Goal: Information Seeking & Learning: Learn about a topic

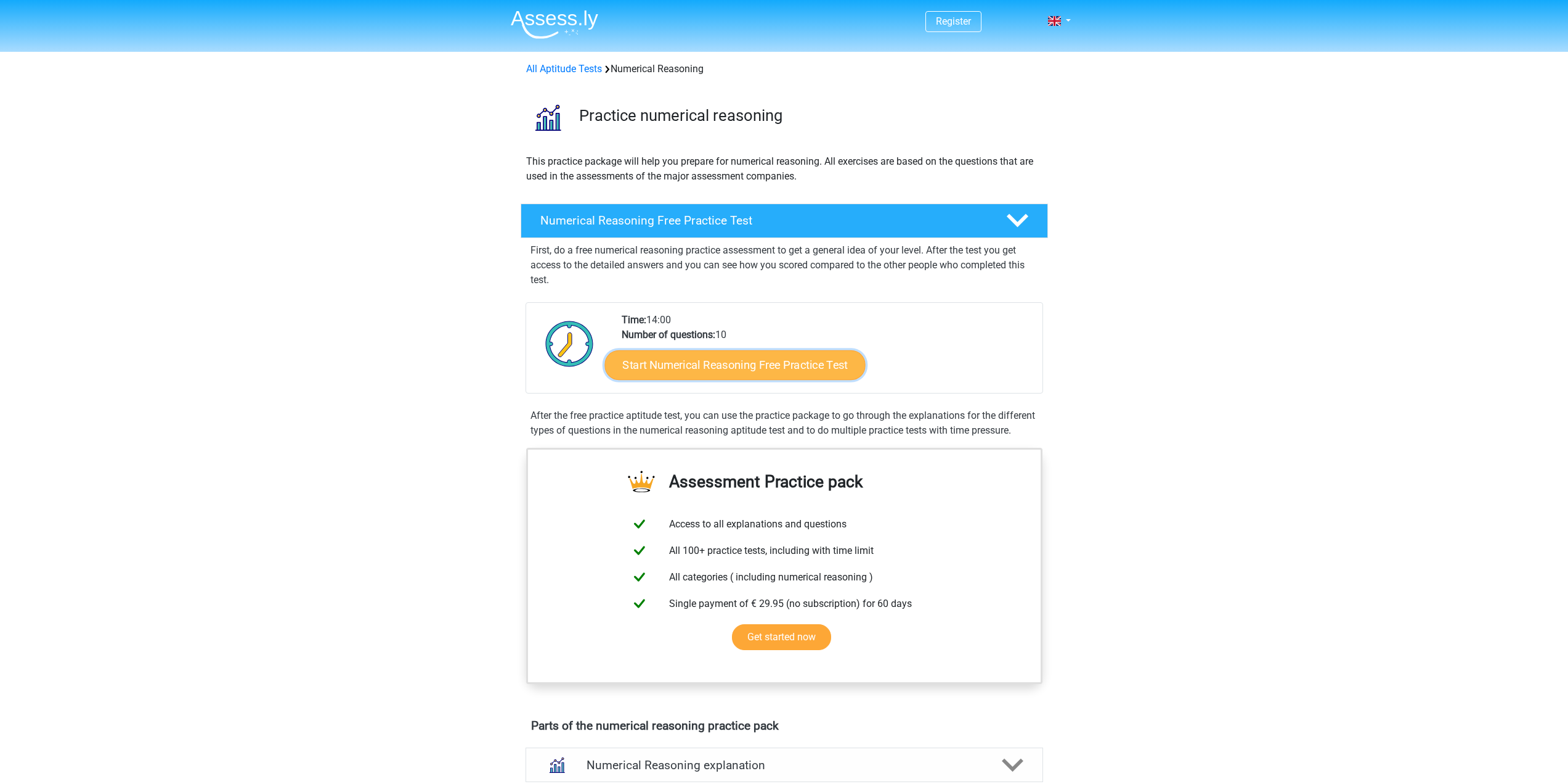
click at [688, 364] on link "Start Numerical Reasoning Free Practice Test" at bounding box center [735, 364] width 261 height 29
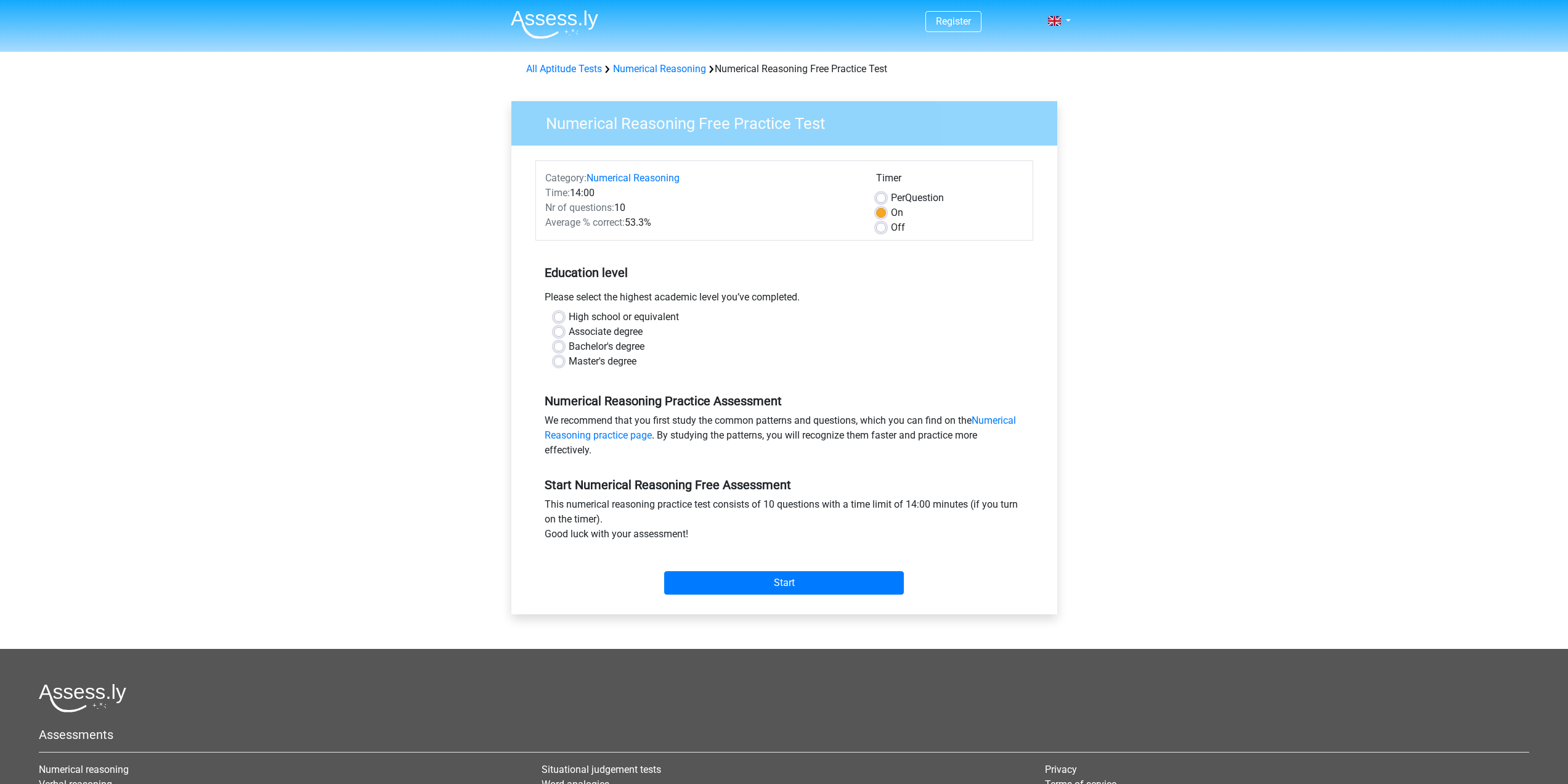
click at [891, 197] on label "Per Question" at bounding box center [917, 198] width 53 height 15
click at [879, 197] on input "Per Question" at bounding box center [881, 196] width 10 height 13
radio input "true"
click at [891, 208] on label "On" at bounding box center [897, 213] width 13 height 15
click at [876, 208] on input "On" at bounding box center [881, 211] width 10 height 13
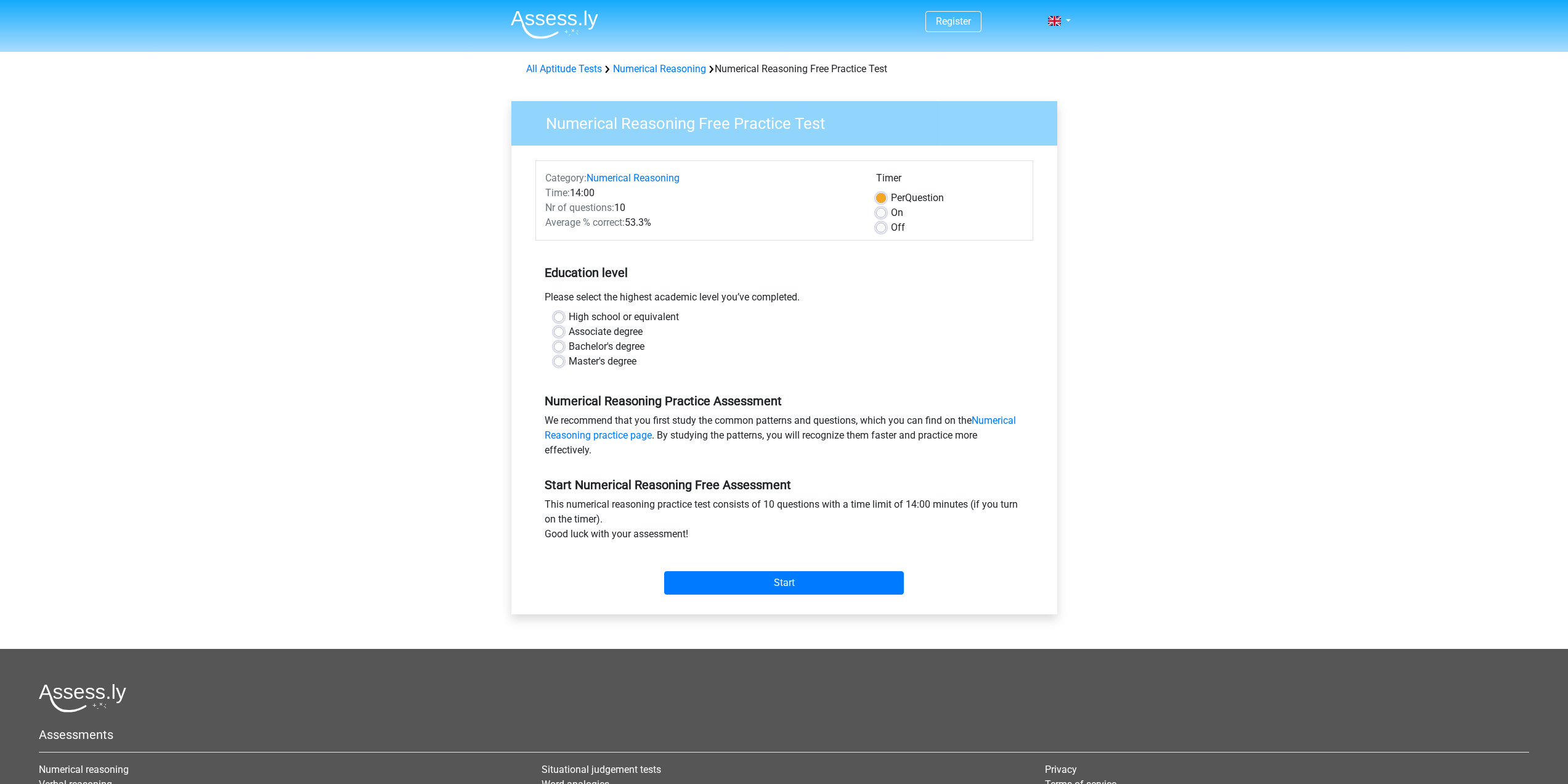
radio input "true"
click at [569, 362] on label "Master's degree" at bounding box center [602, 361] width 68 height 15
click at [556, 362] on input "Master's degree" at bounding box center [559, 359] width 10 height 13
radio input "true"
click at [768, 584] on input "Start" at bounding box center [784, 583] width 240 height 23
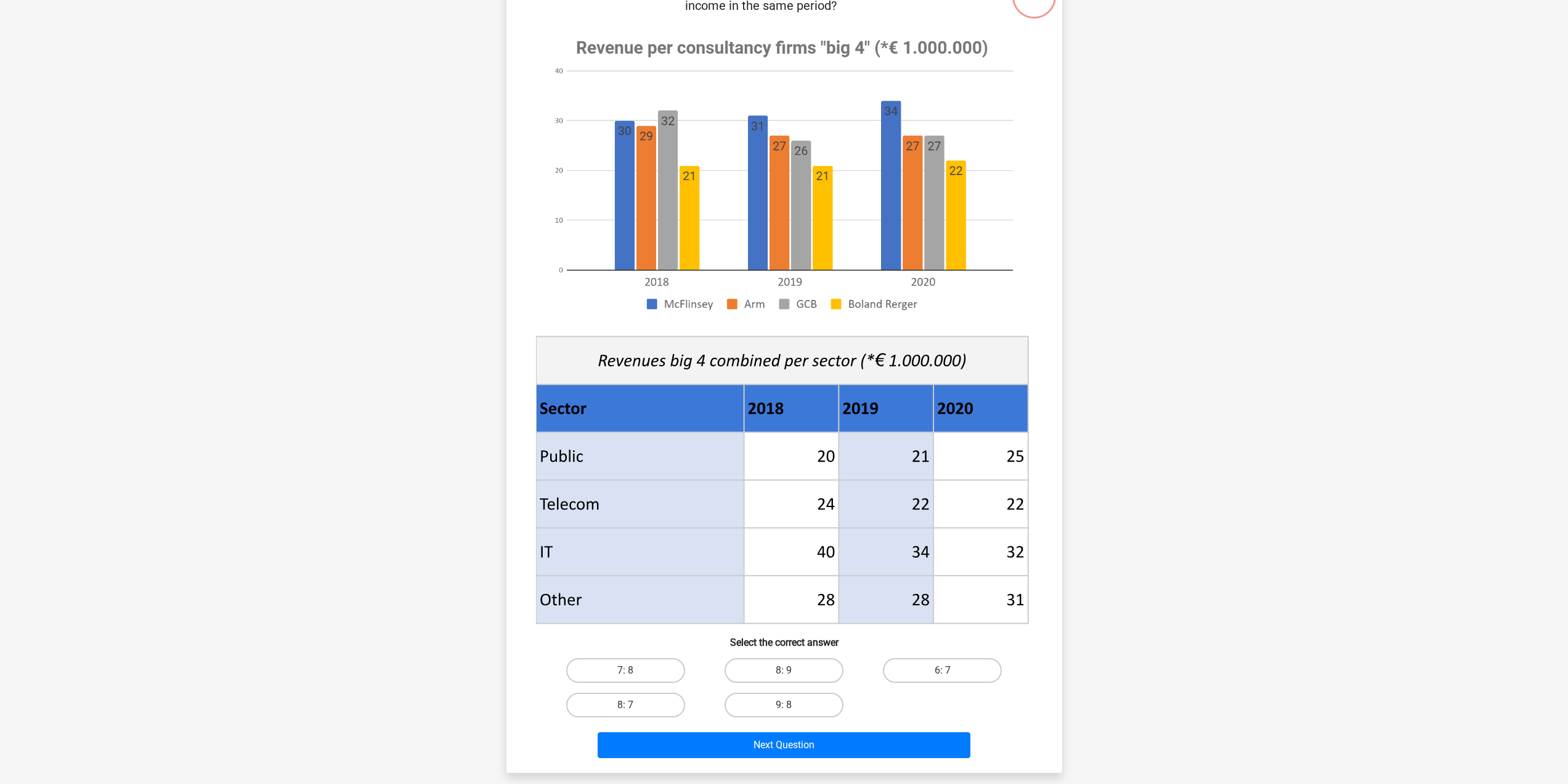
scroll to position [124, 0]
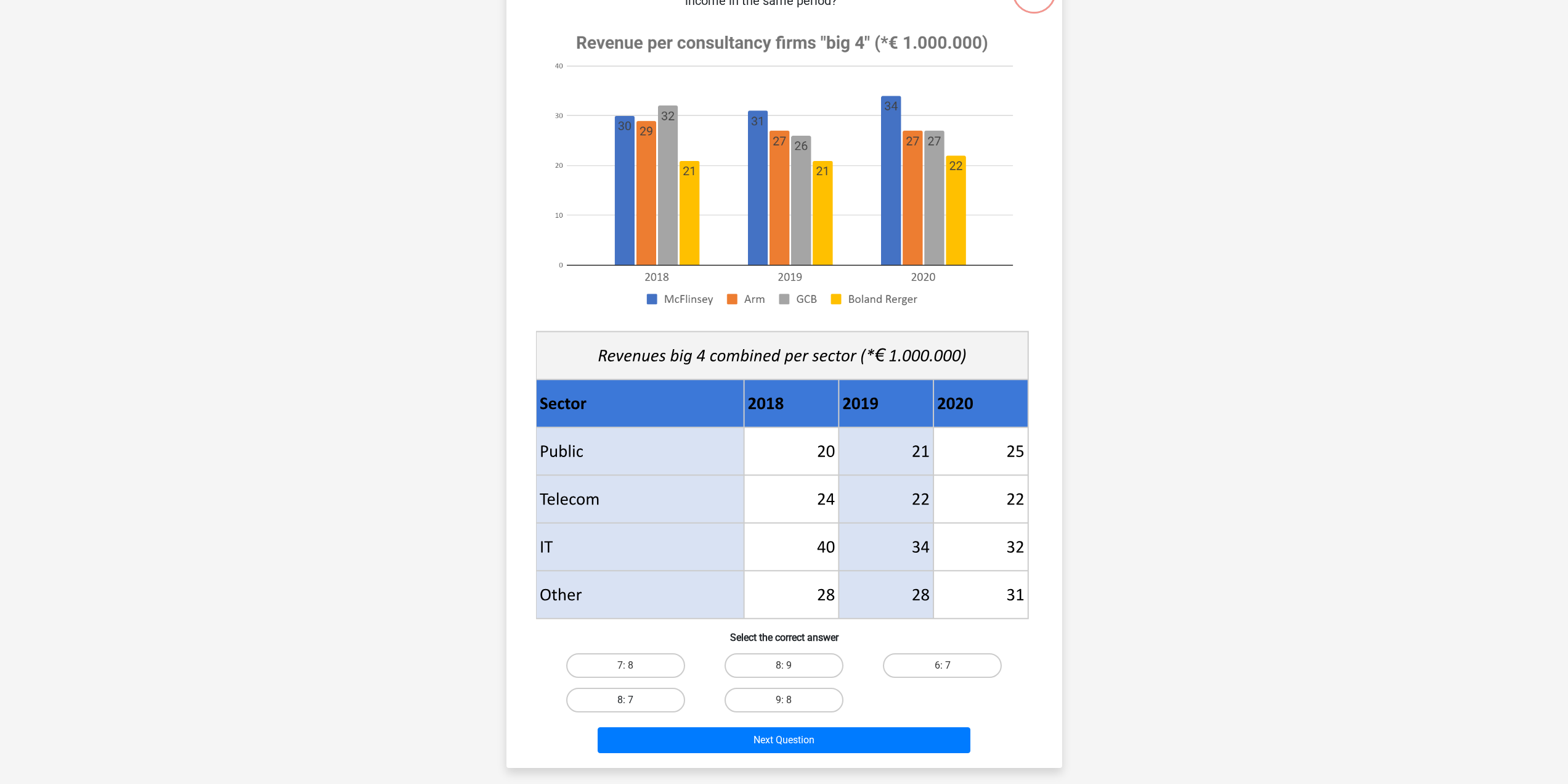
click at [669, 697] on label "8: 7" at bounding box center [626, 700] width 119 height 25
click at [633, 700] on input "8: 7" at bounding box center [630, 704] width 8 height 8
radio input "true"
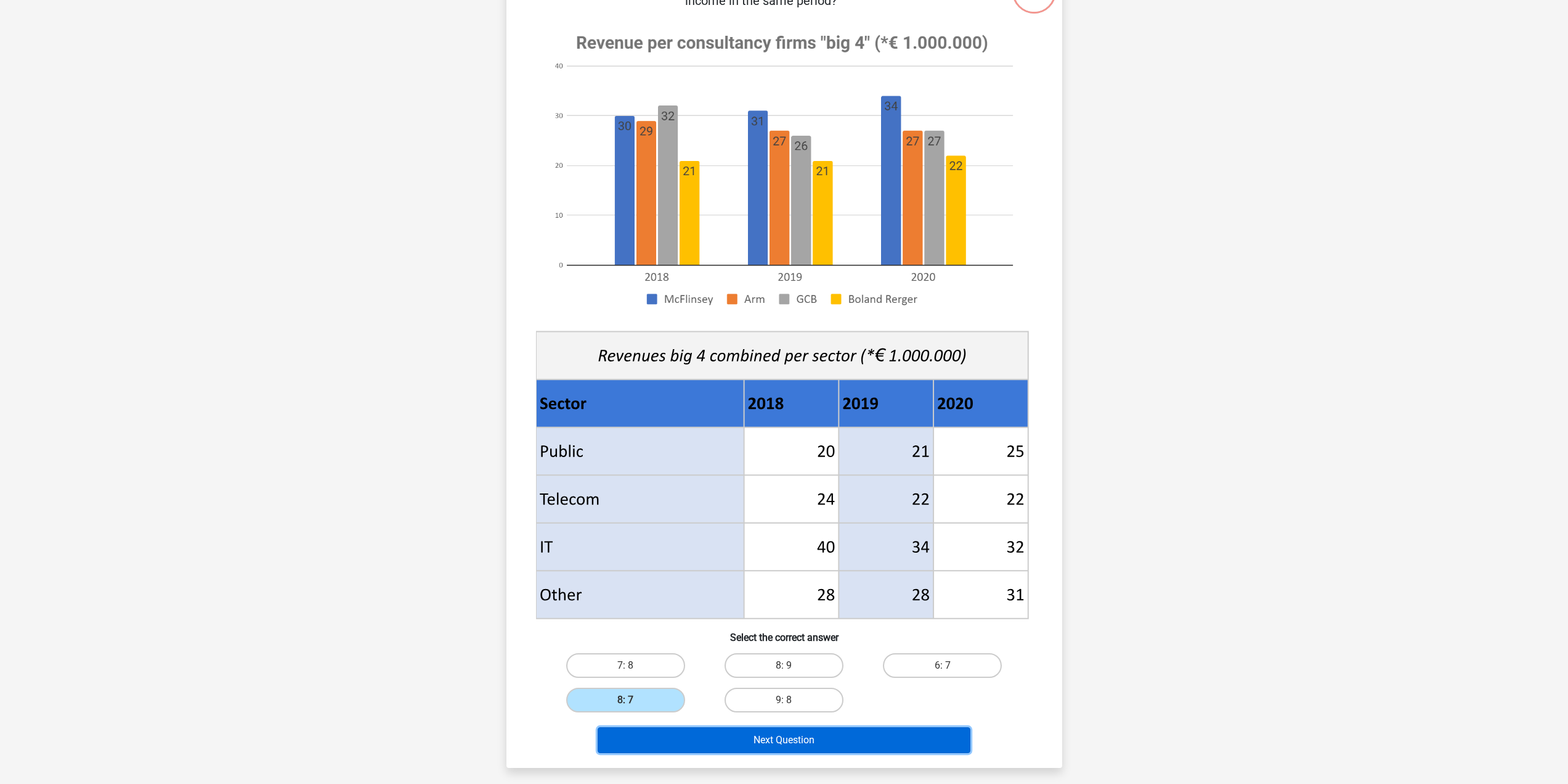
click at [721, 748] on button "Next Question" at bounding box center [784, 740] width 373 height 26
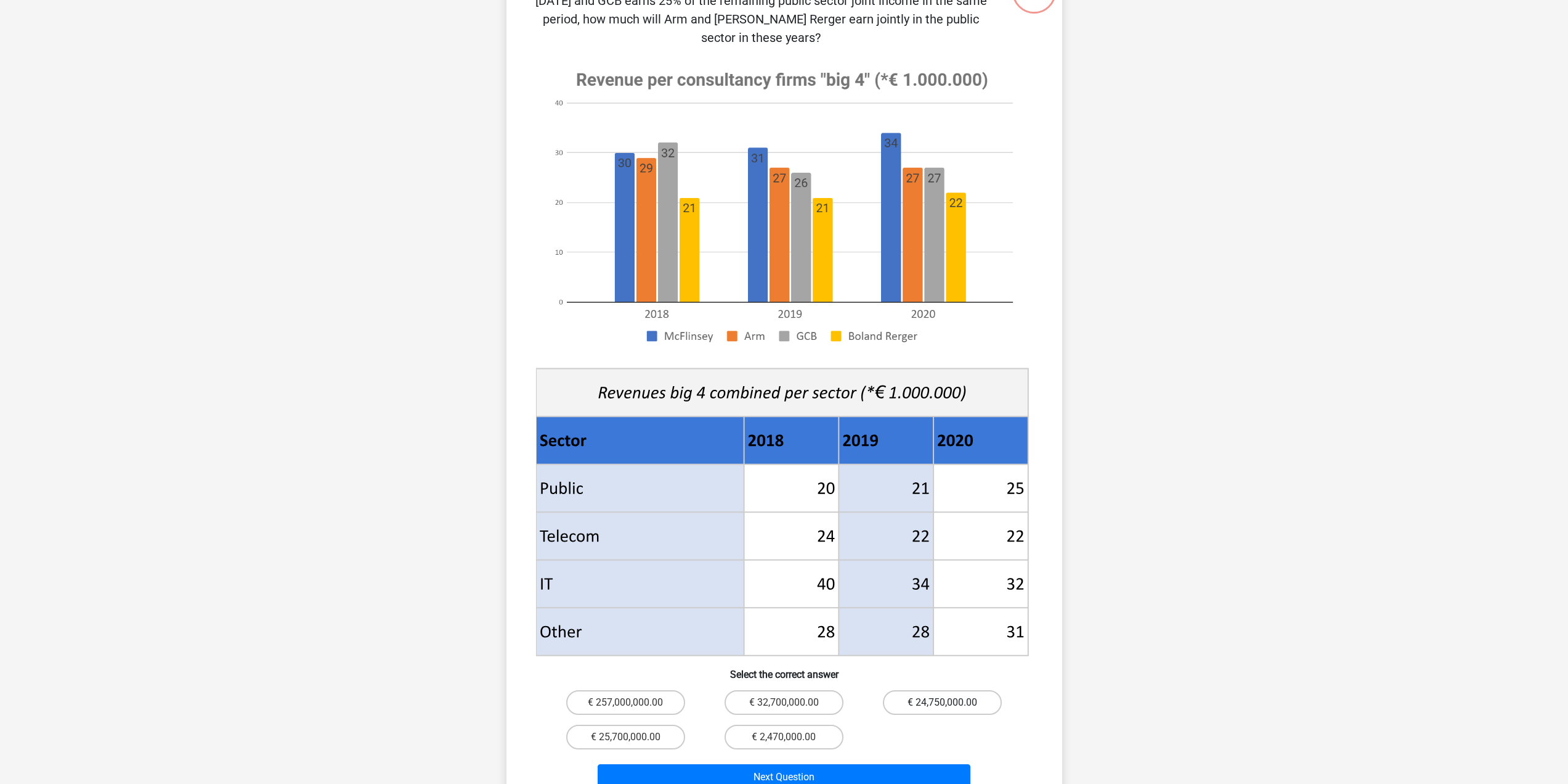
click at [962, 690] on label "€ 24,750,000.00" at bounding box center [942, 702] width 119 height 25
click at [951, 702] on input "€ 24,750,000.00" at bounding box center [947, 706] width 8 height 8
radio input "true"
click at [869, 764] on button "Next Question" at bounding box center [784, 776] width 373 height 26
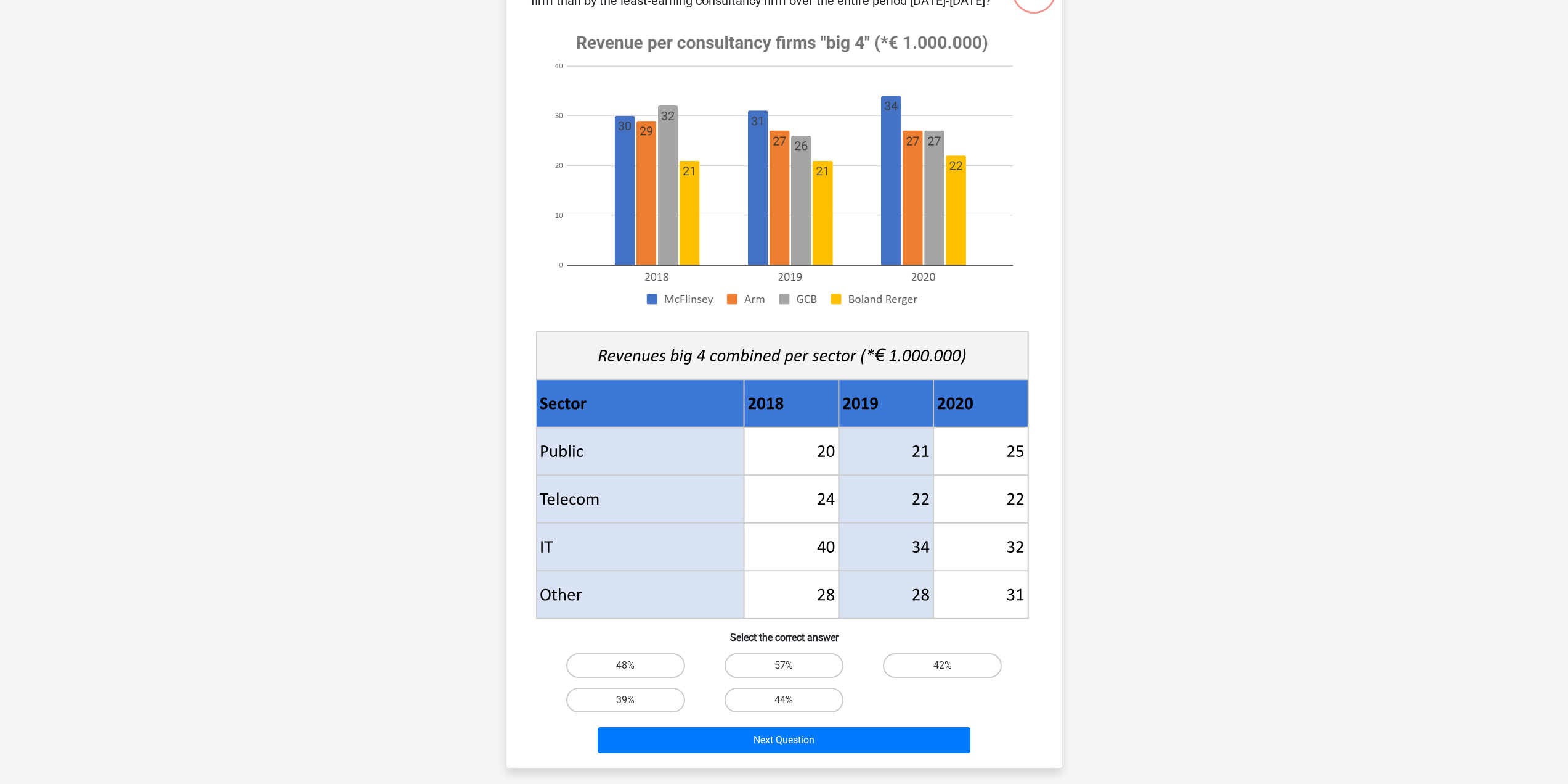
scroll to position [62, 0]
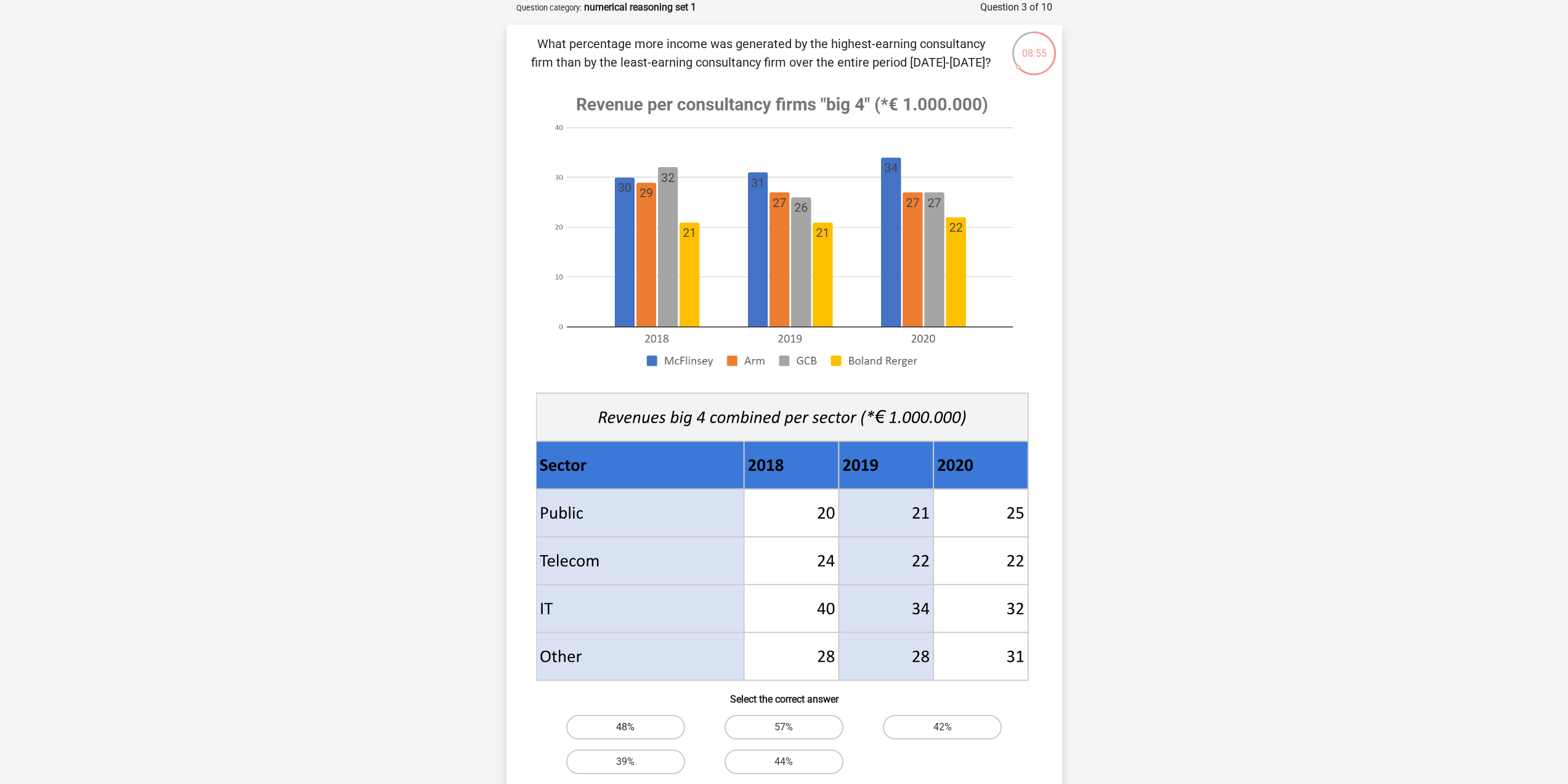
click at [618, 729] on label "48%" at bounding box center [626, 727] width 119 height 25
click at [626, 729] on input "48%" at bounding box center [630, 731] width 8 height 8
radio input "true"
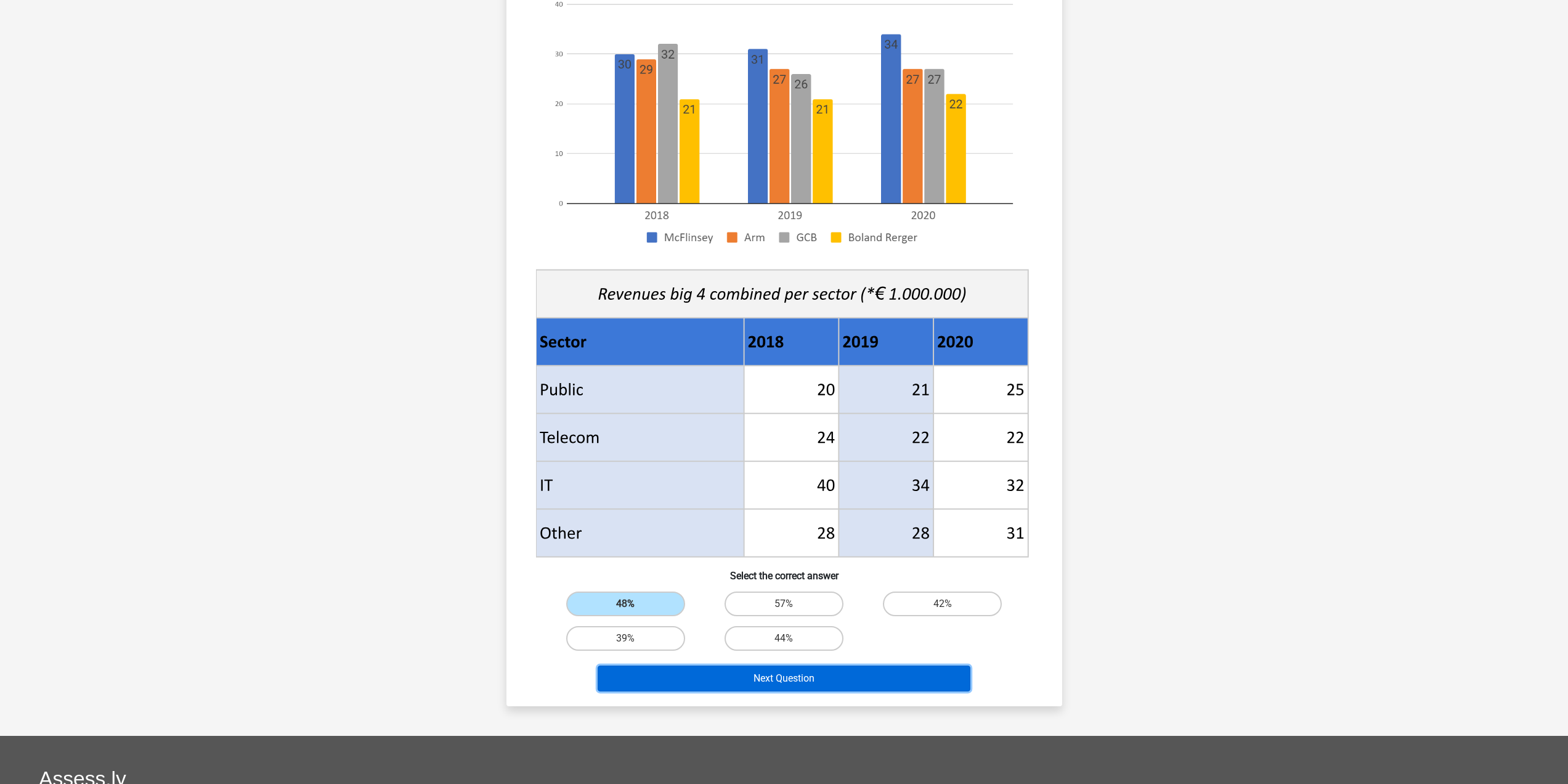
click at [790, 685] on button "Next Question" at bounding box center [784, 678] width 373 height 26
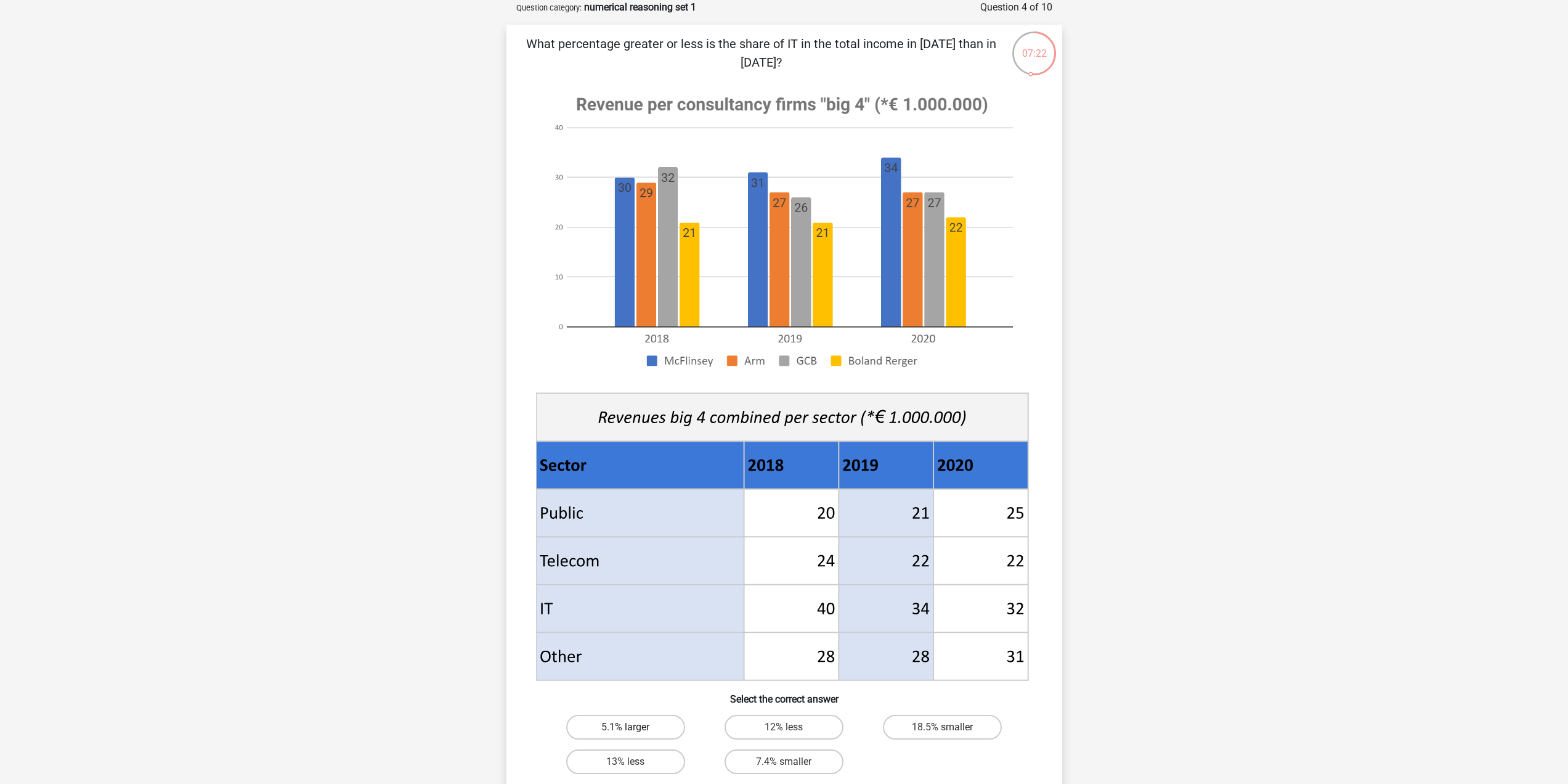
click at [649, 736] on label "5.1% larger" at bounding box center [626, 727] width 119 height 25
click at [633, 735] on input "5.1% larger" at bounding box center [630, 731] width 8 height 8
radio input "true"
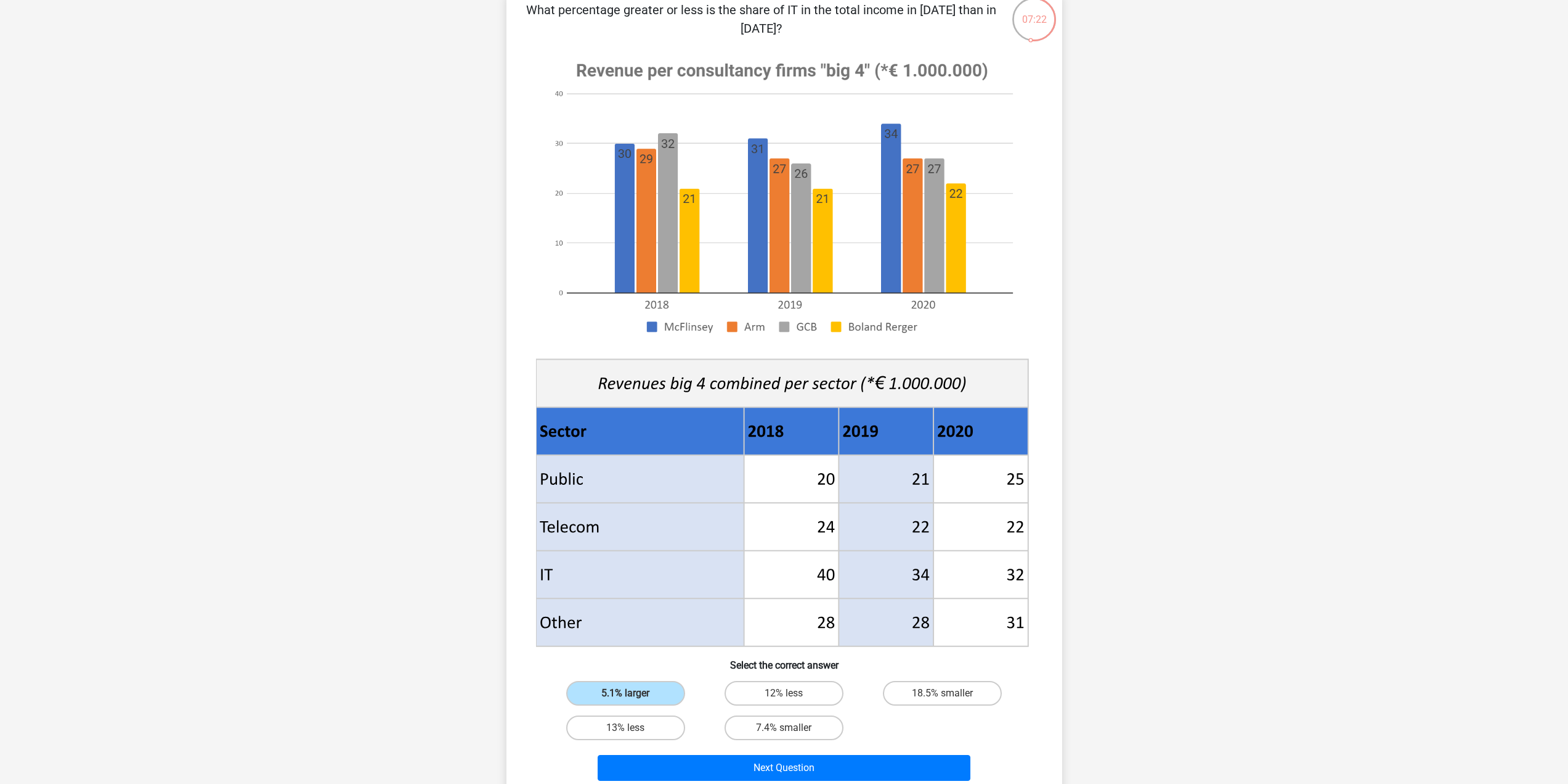
scroll to position [124, 0]
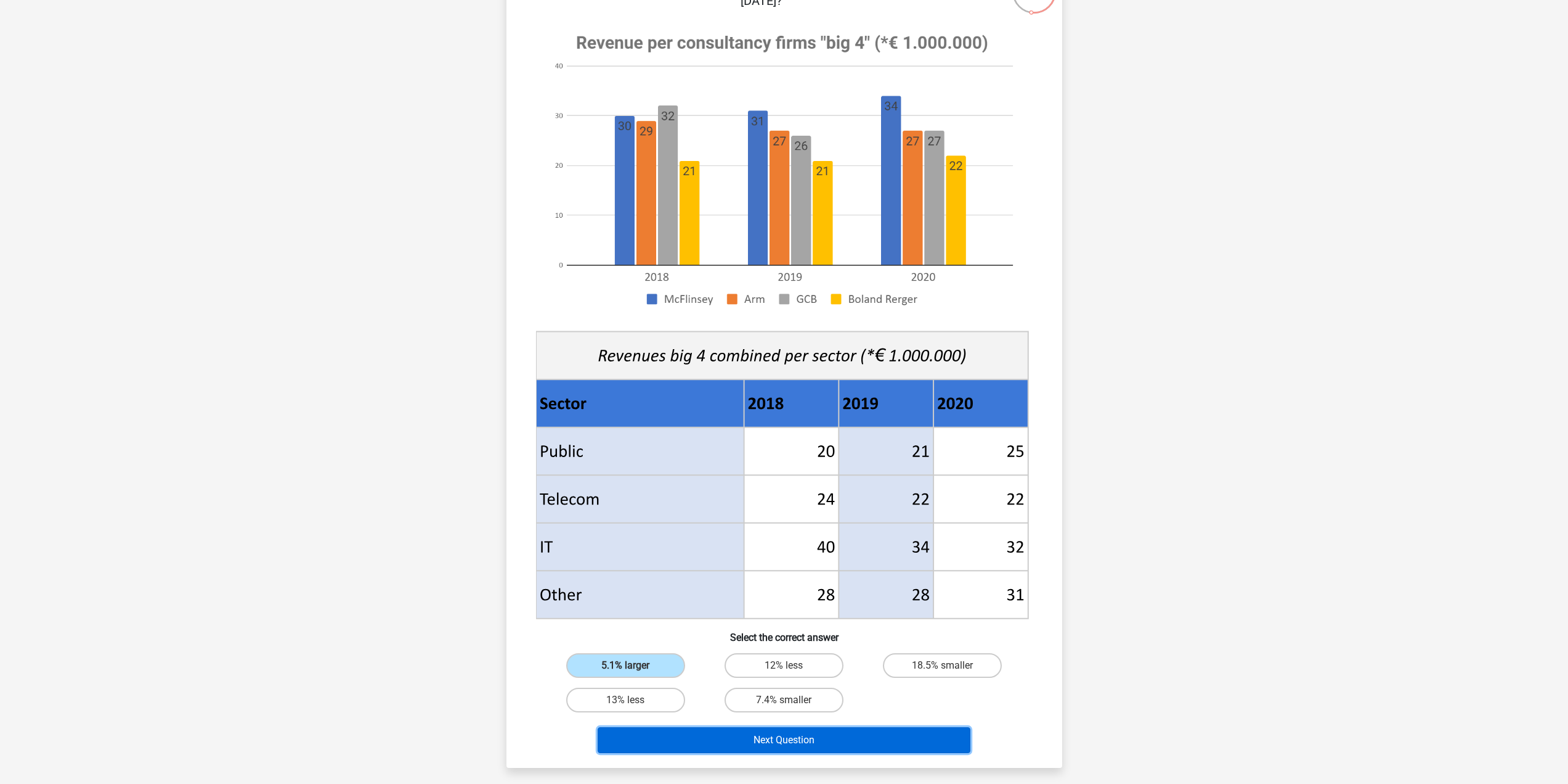
click at [863, 738] on button "Next Question" at bounding box center [784, 740] width 373 height 26
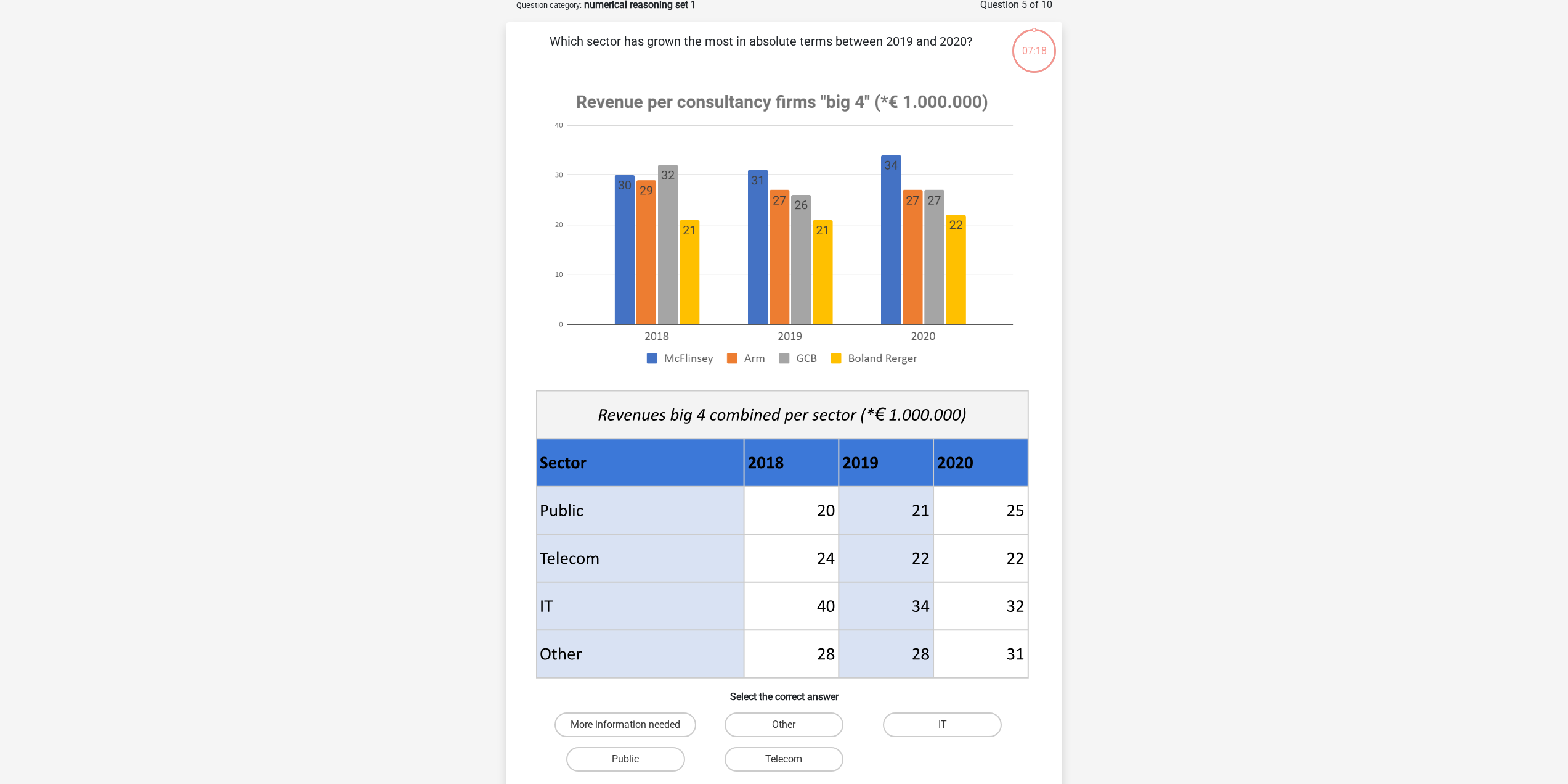
scroll to position [62, 0]
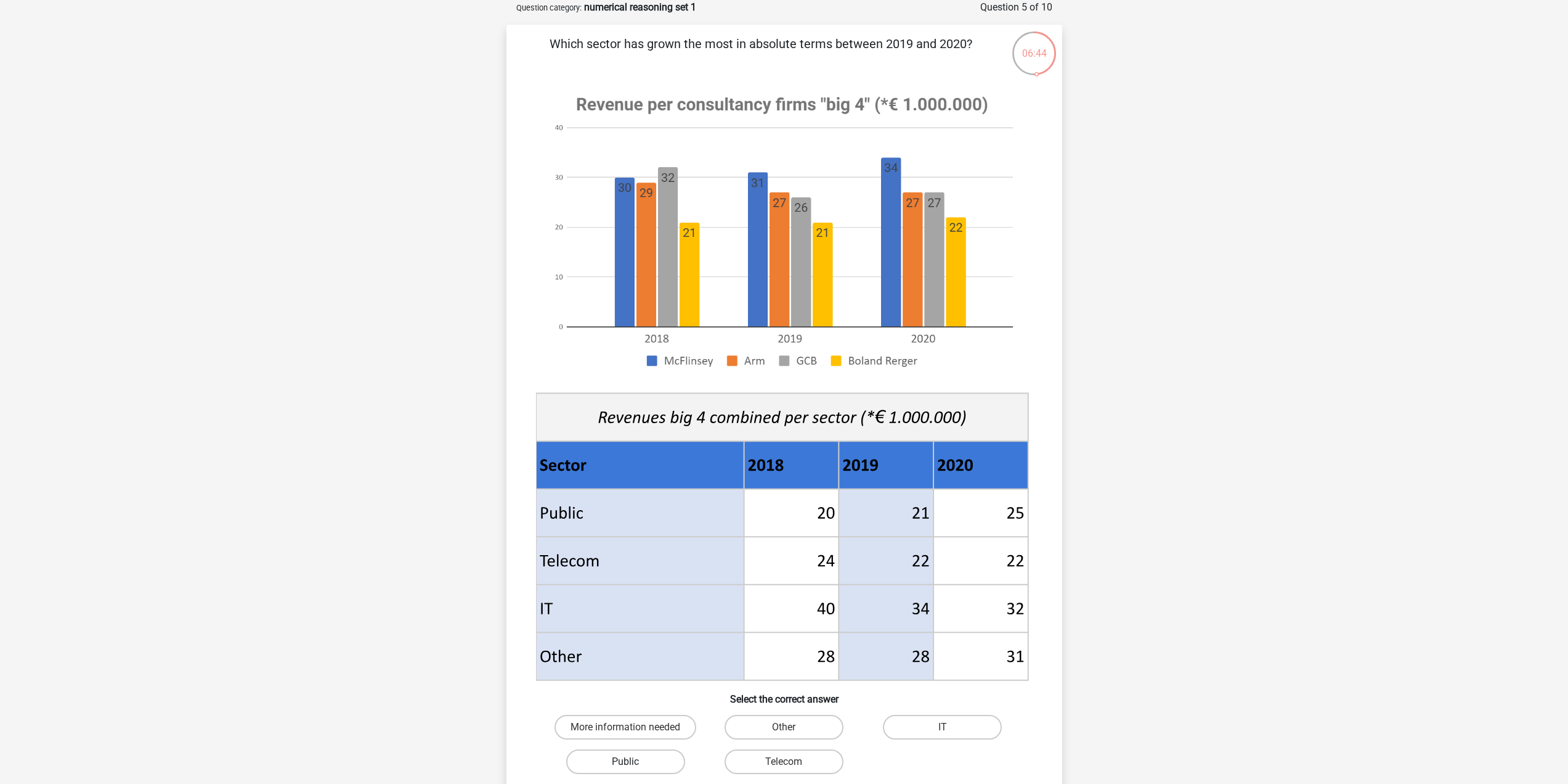
click at [619, 767] on label "Public" at bounding box center [626, 761] width 119 height 25
click at [626, 767] on input "Public" at bounding box center [630, 766] width 8 height 8
radio input "true"
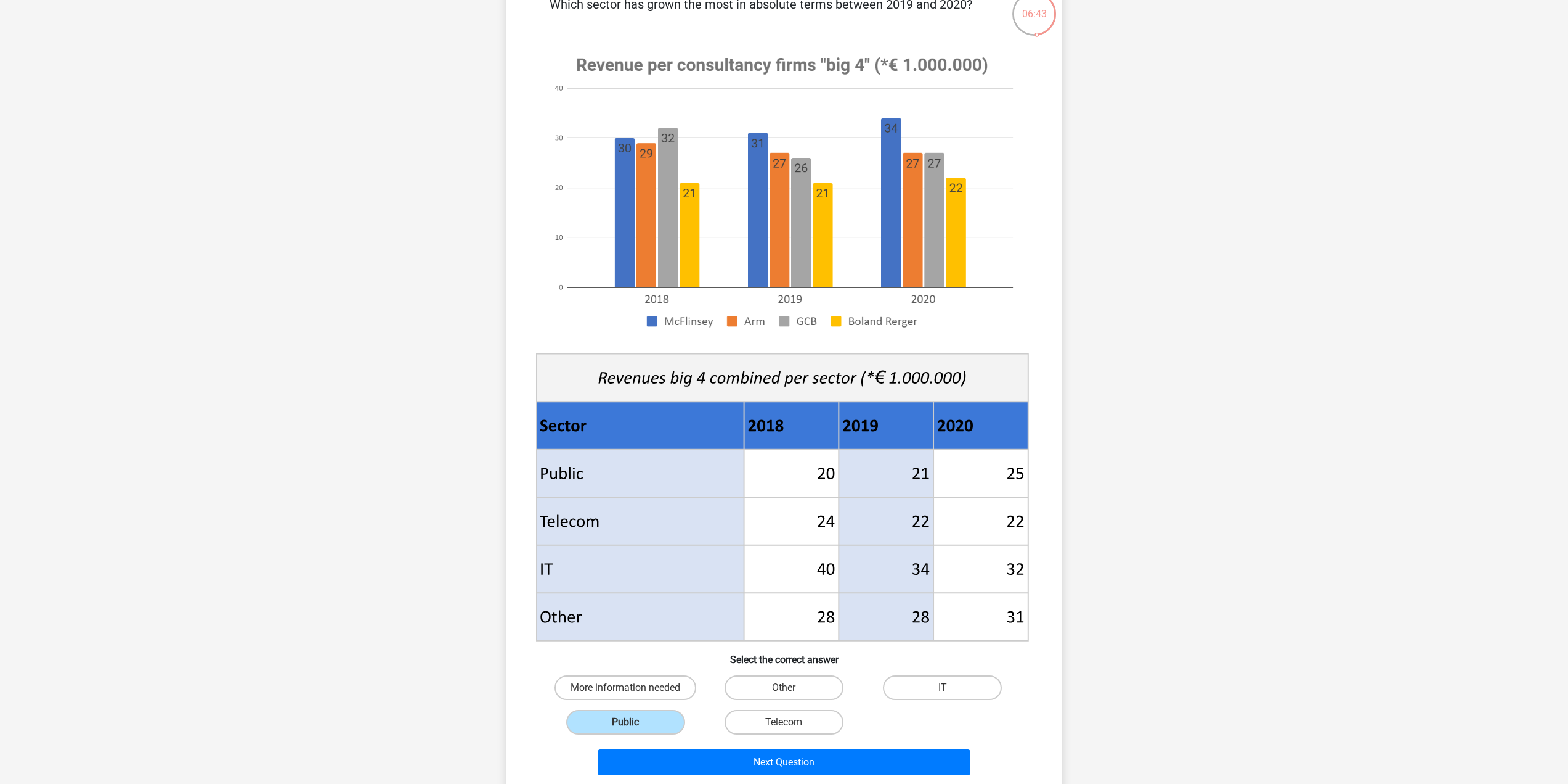
scroll to position [124, 0]
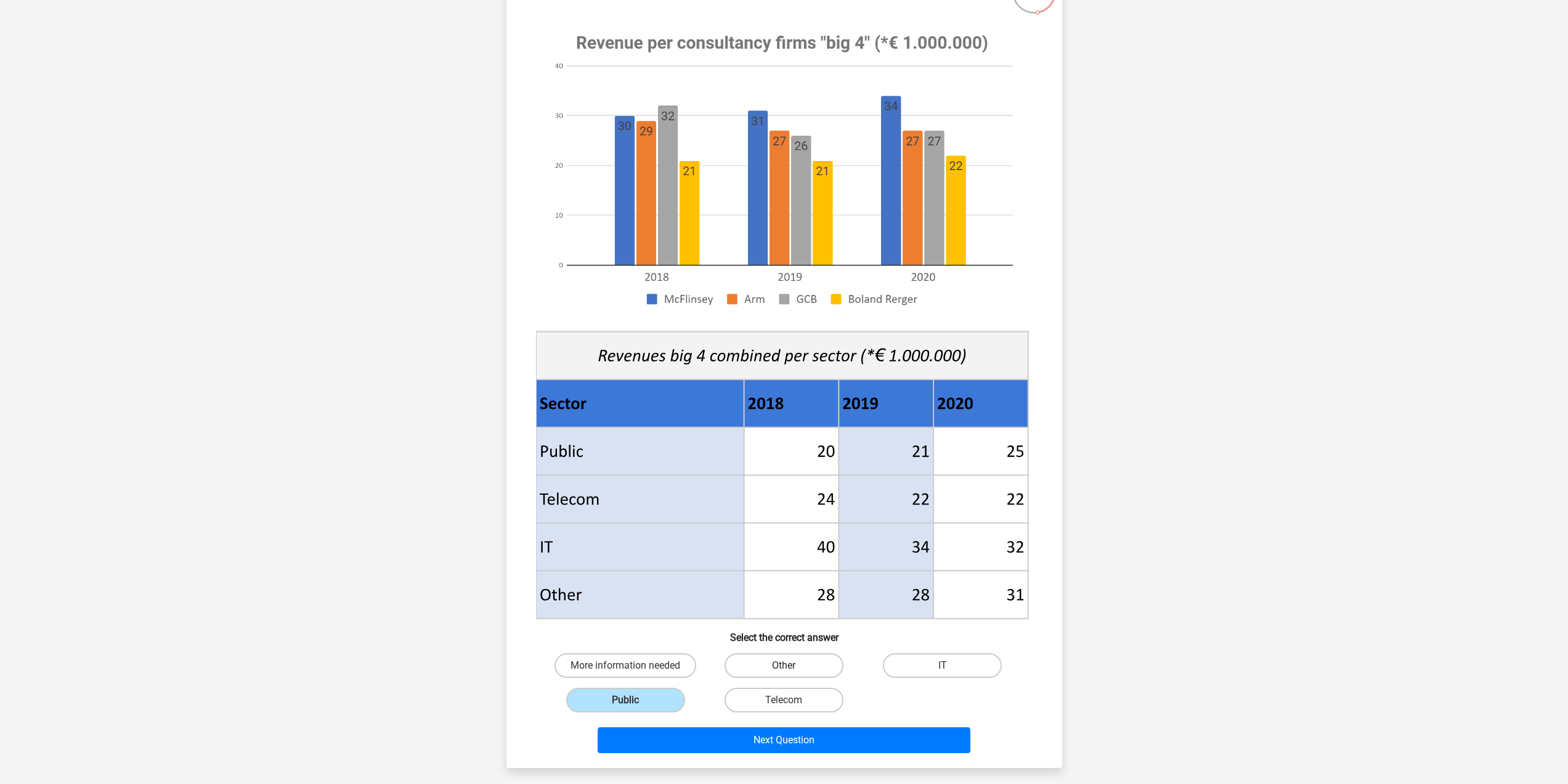
click at [793, 669] on label "Other" at bounding box center [784, 665] width 119 height 25
click at [792, 669] on input "Other" at bounding box center [788, 669] width 8 height 8
radio input "true"
click at [671, 699] on label "Public" at bounding box center [626, 700] width 119 height 25
click at [633, 700] on input "Public" at bounding box center [630, 704] width 8 height 8
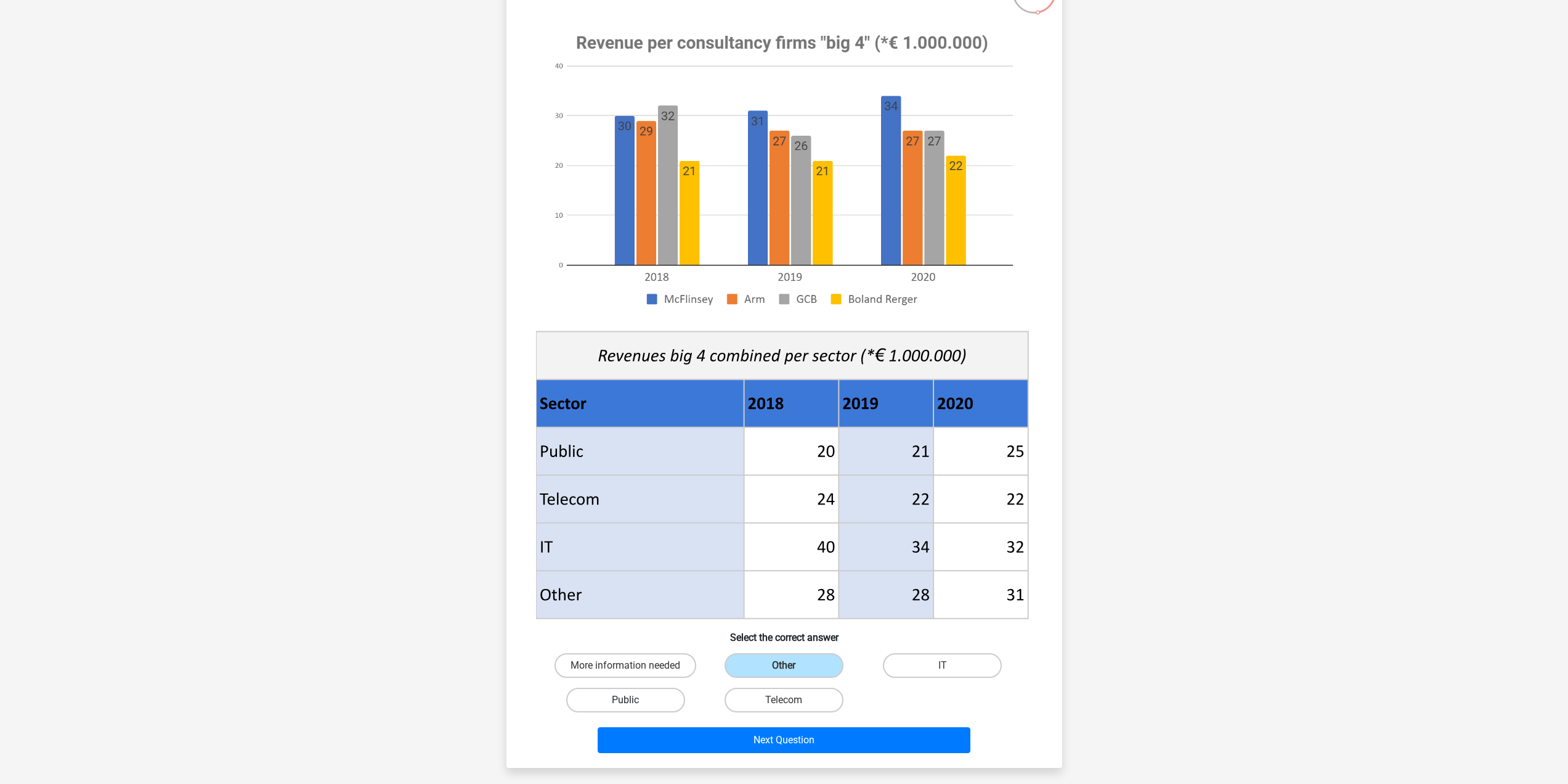
radio input "true"
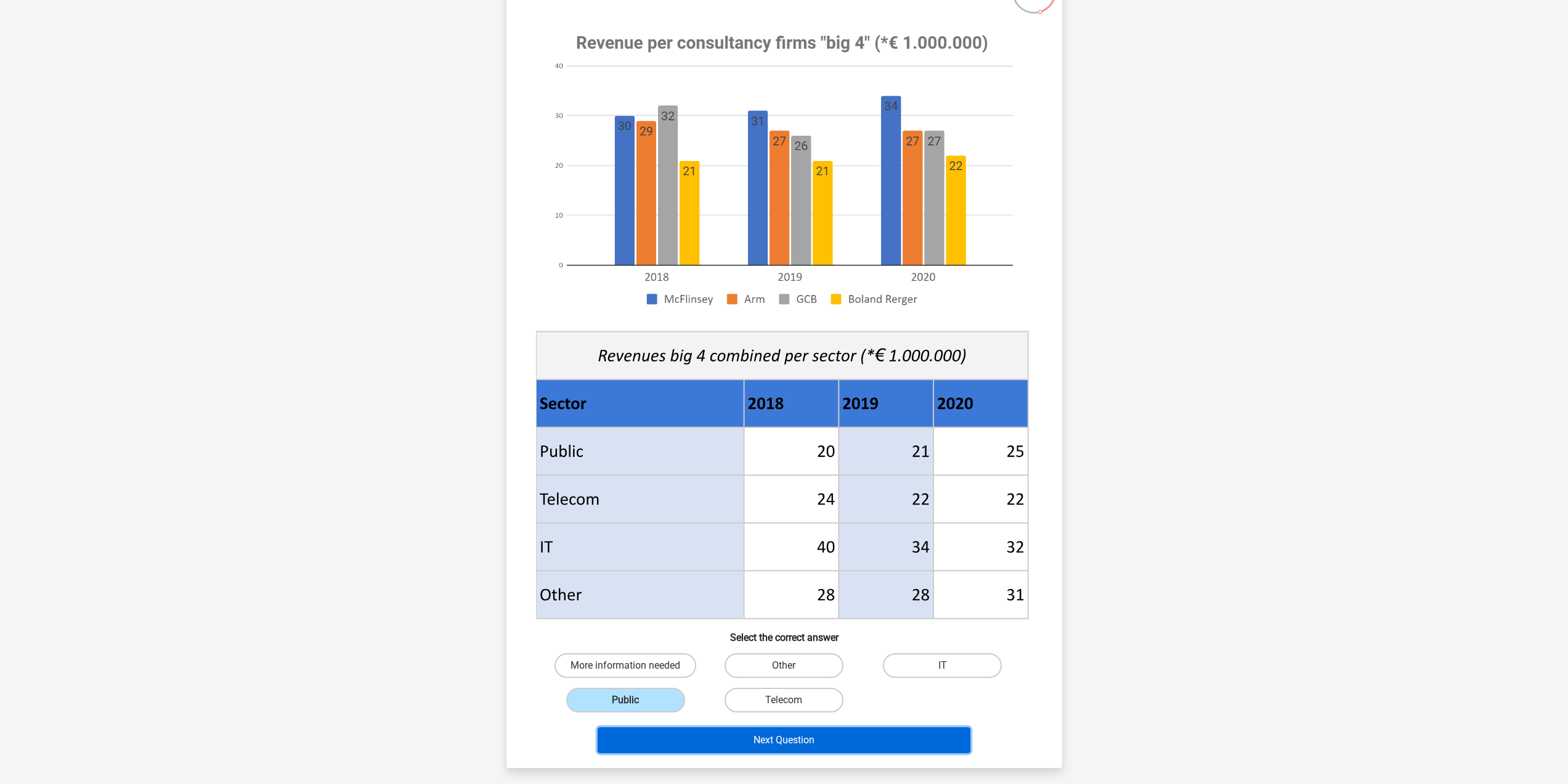
click at [860, 744] on button "Next Question" at bounding box center [784, 740] width 373 height 26
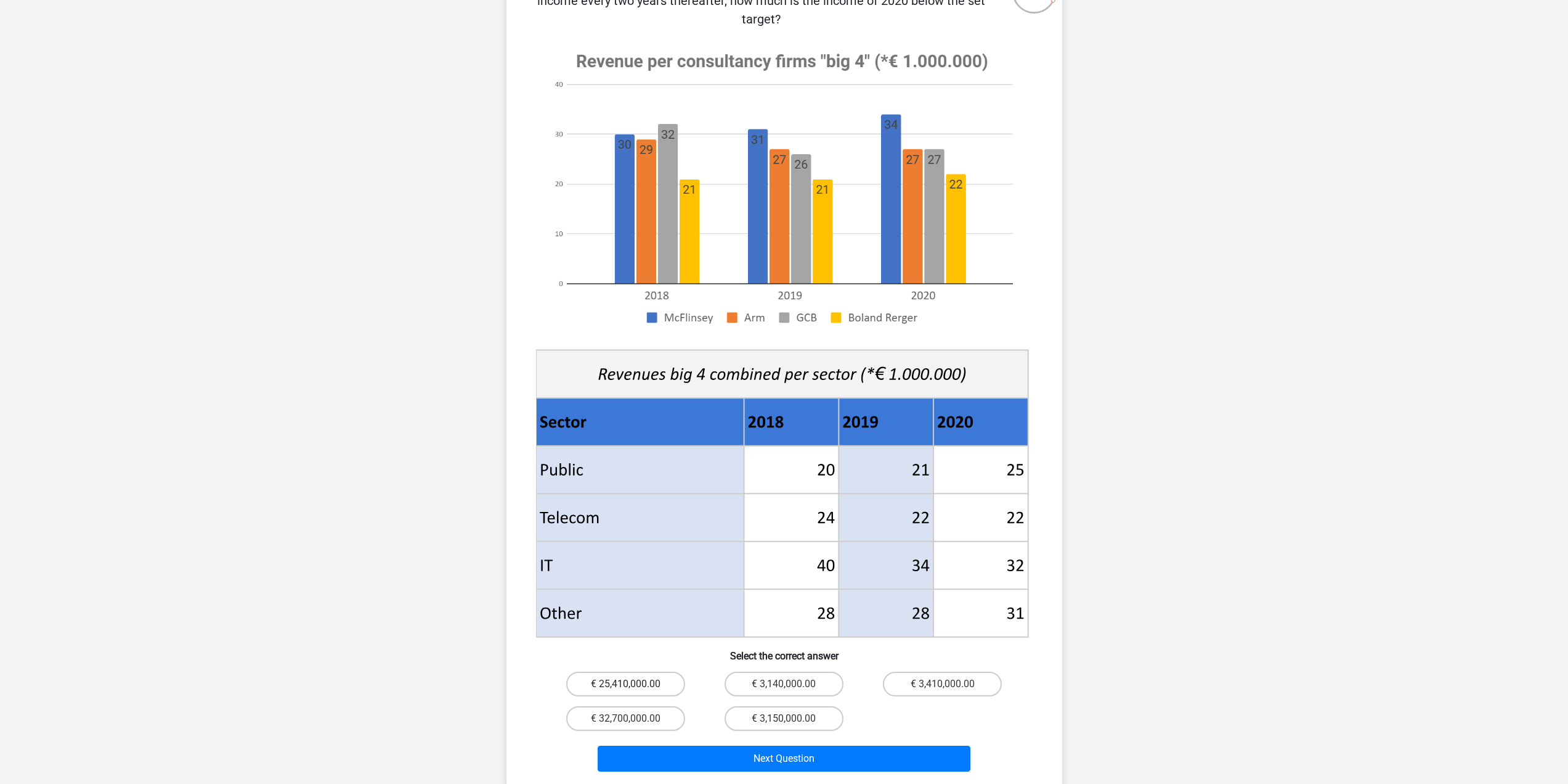
click at [637, 671] on label "€ 25,410,000.00" at bounding box center [626, 684] width 119 height 25
click at [633, 684] on input "€ 25,410,000.00" at bounding box center [630, 688] width 8 height 8
radio input "true"
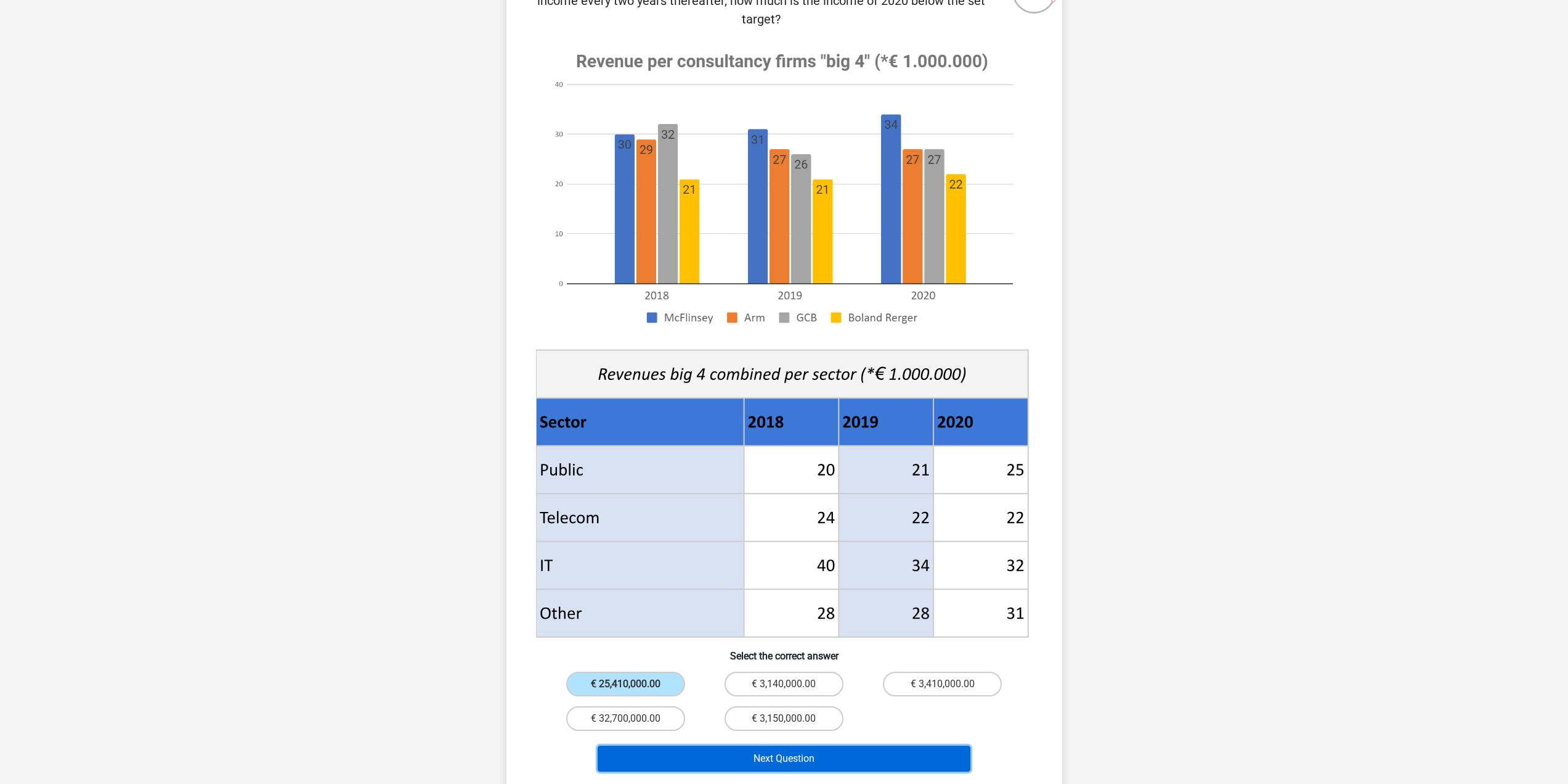
click at [888, 746] on button "Next Question" at bounding box center [784, 758] width 373 height 26
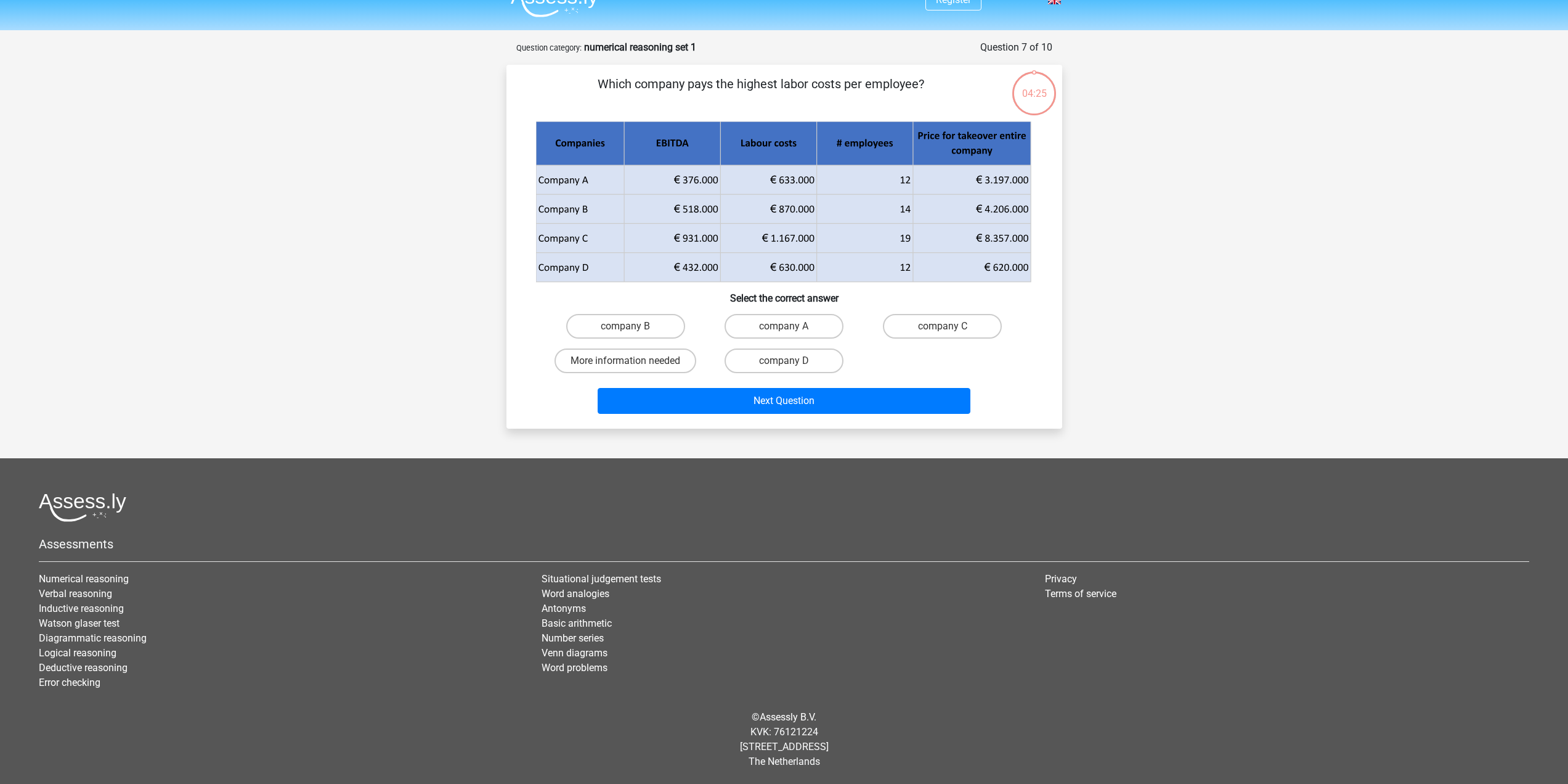
scroll to position [22, 0]
click at [675, 331] on label "company B" at bounding box center [626, 326] width 119 height 25
click at [633, 331] on input "company B" at bounding box center [630, 330] width 8 height 8
radio input "true"
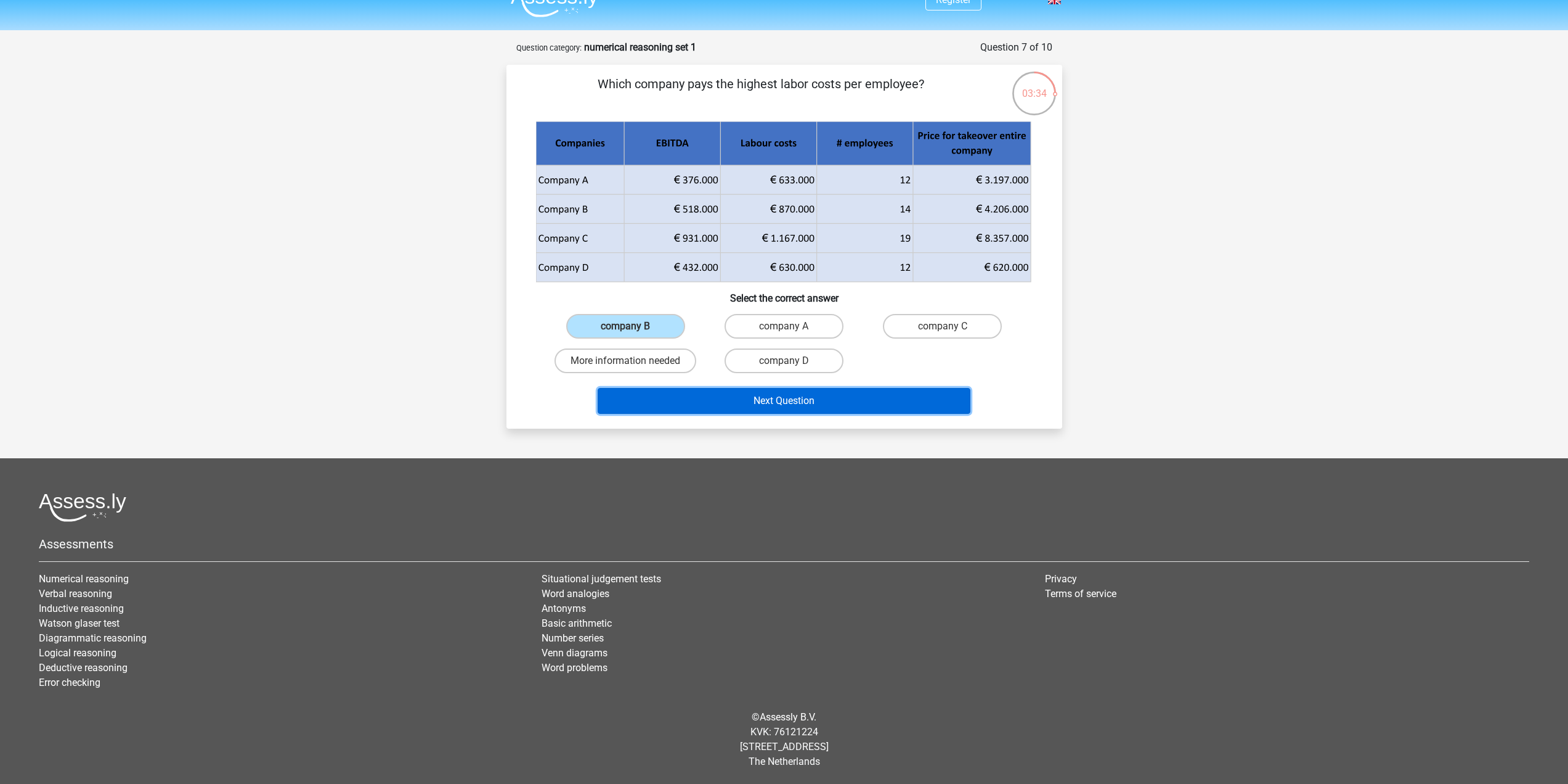
click at [822, 400] on button "Next Question" at bounding box center [784, 400] width 373 height 26
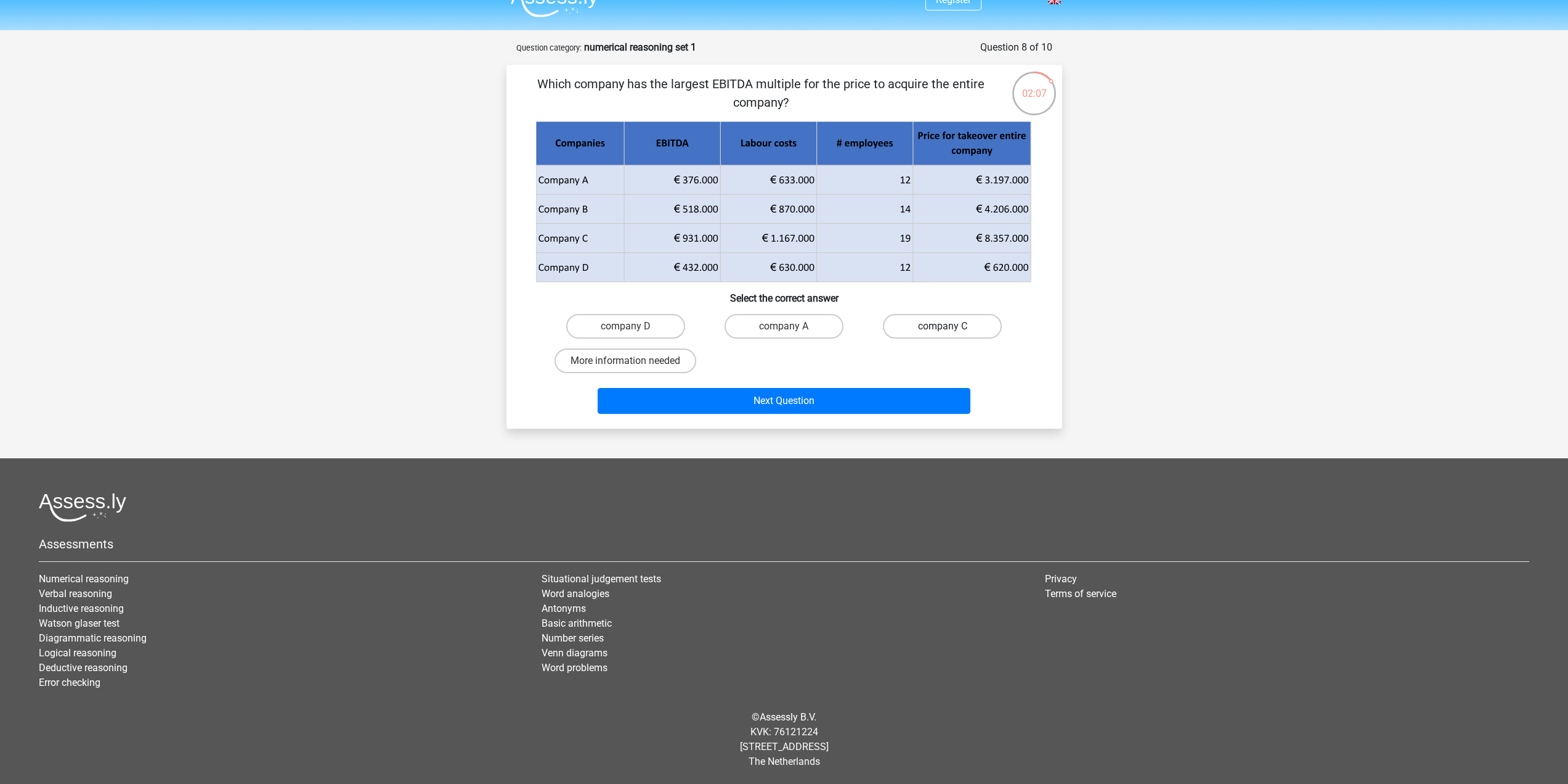
click at [939, 330] on label "company C" at bounding box center [942, 326] width 119 height 25
click at [943, 330] on input "company C" at bounding box center [947, 330] width 8 height 8
radio input "true"
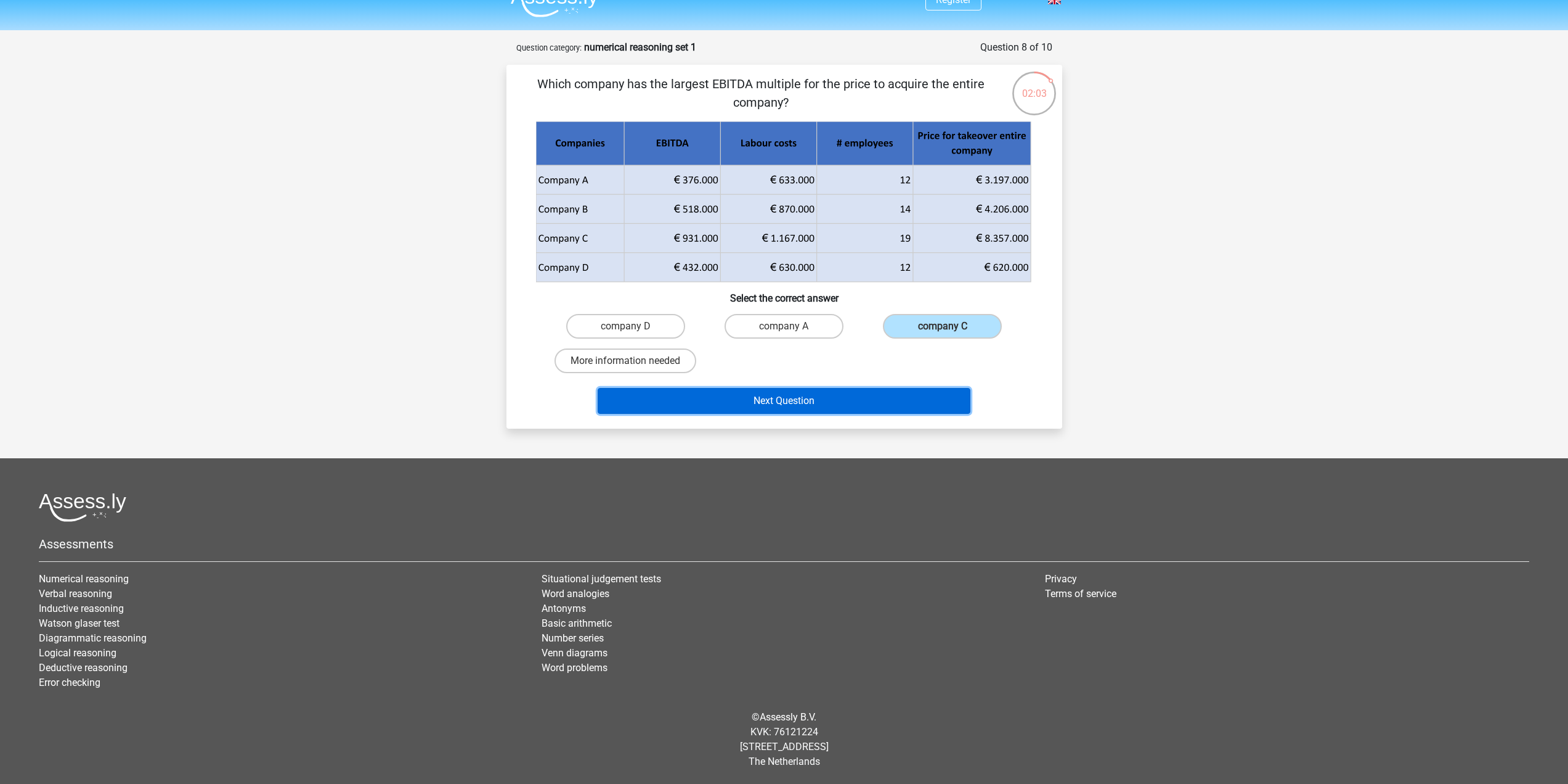
click at [899, 396] on button "Next Question" at bounding box center [784, 400] width 373 height 26
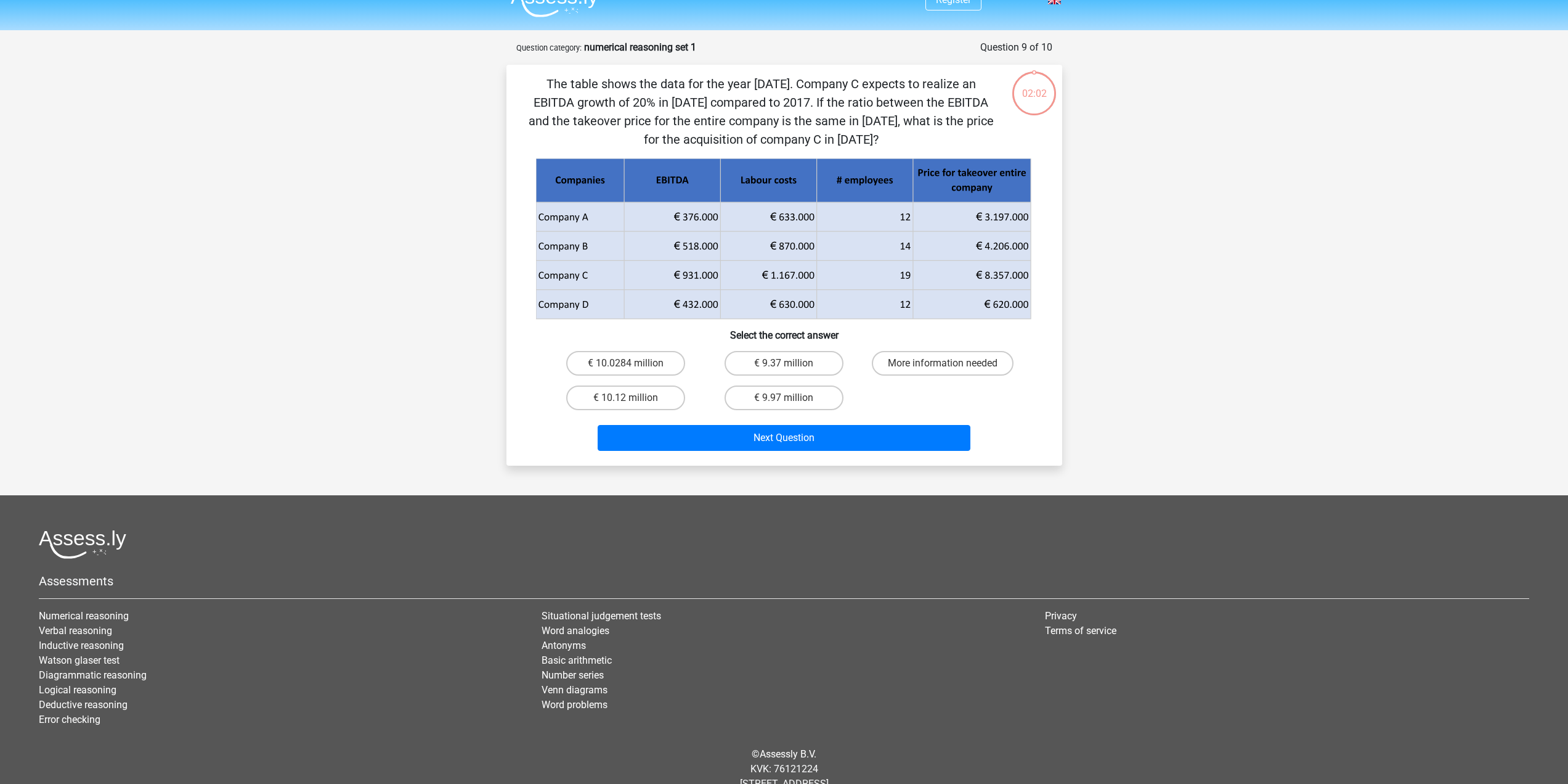
scroll to position [59, 0]
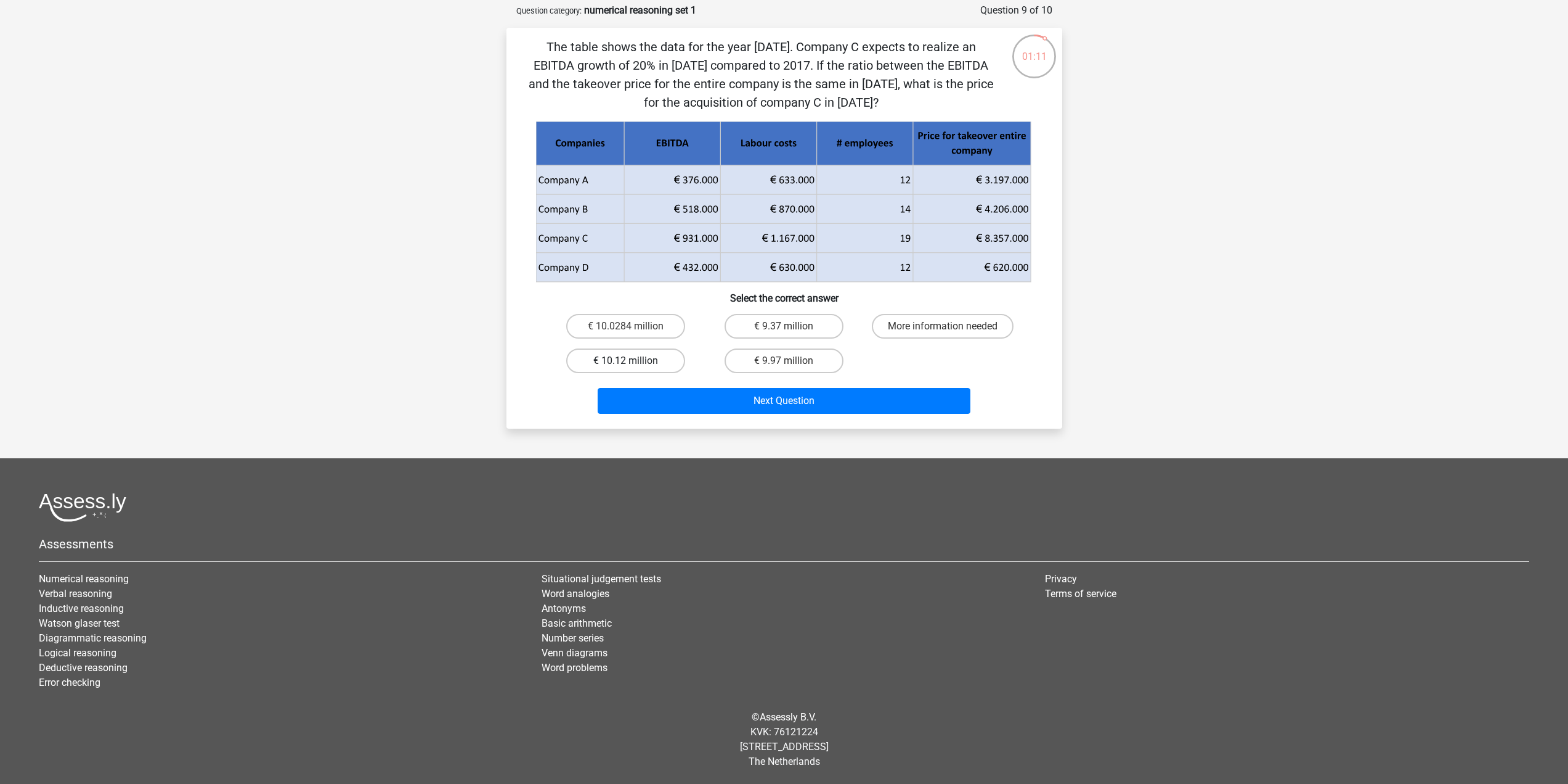
click at [649, 361] on label "€ 10.12 million" at bounding box center [626, 361] width 119 height 25
click at [633, 361] on input "€ 10.12 million" at bounding box center [630, 365] width 8 height 8
radio input "true"
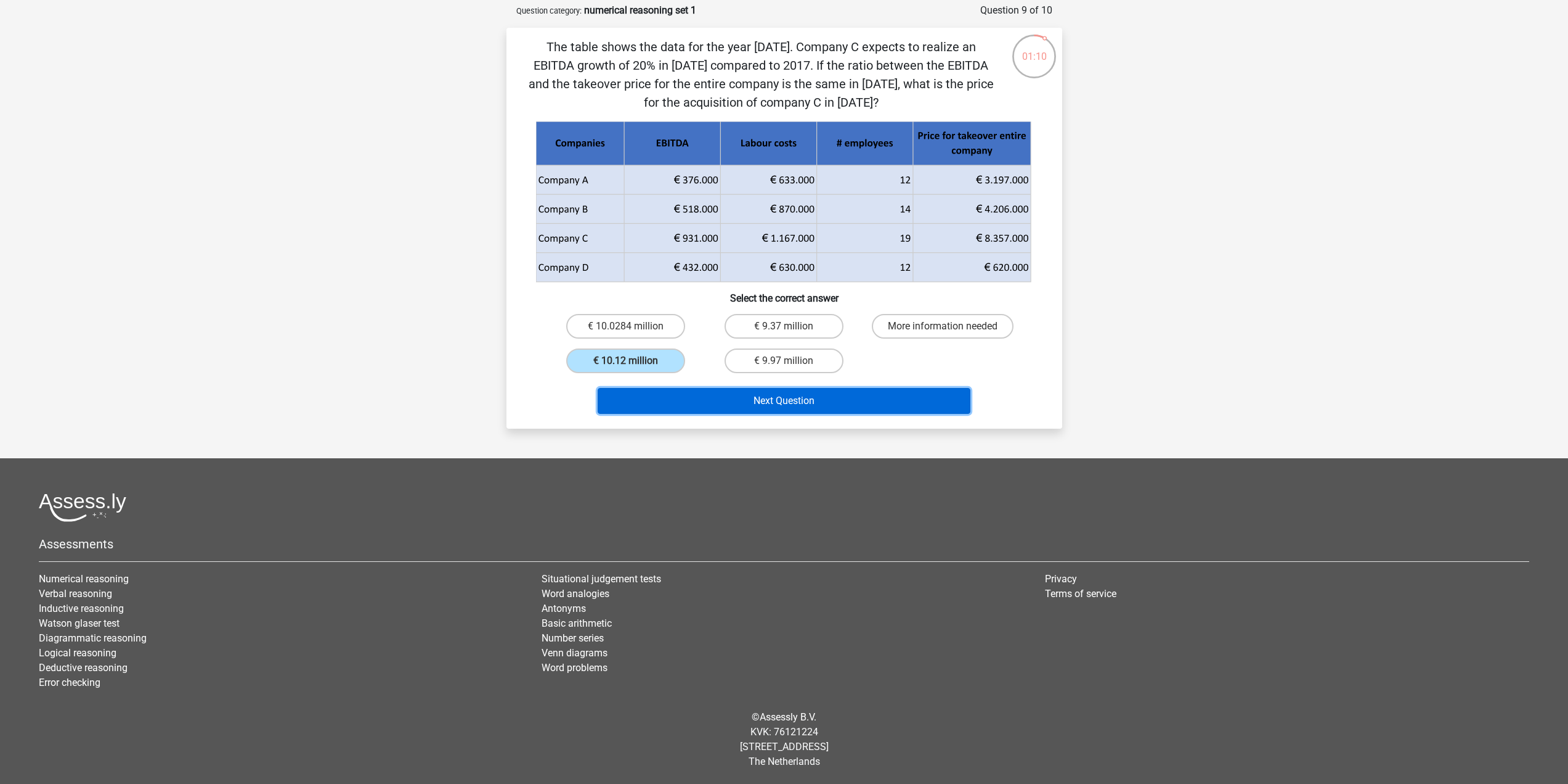
click at [704, 401] on button "Next Question" at bounding box center [784, 400] width 373 height 26
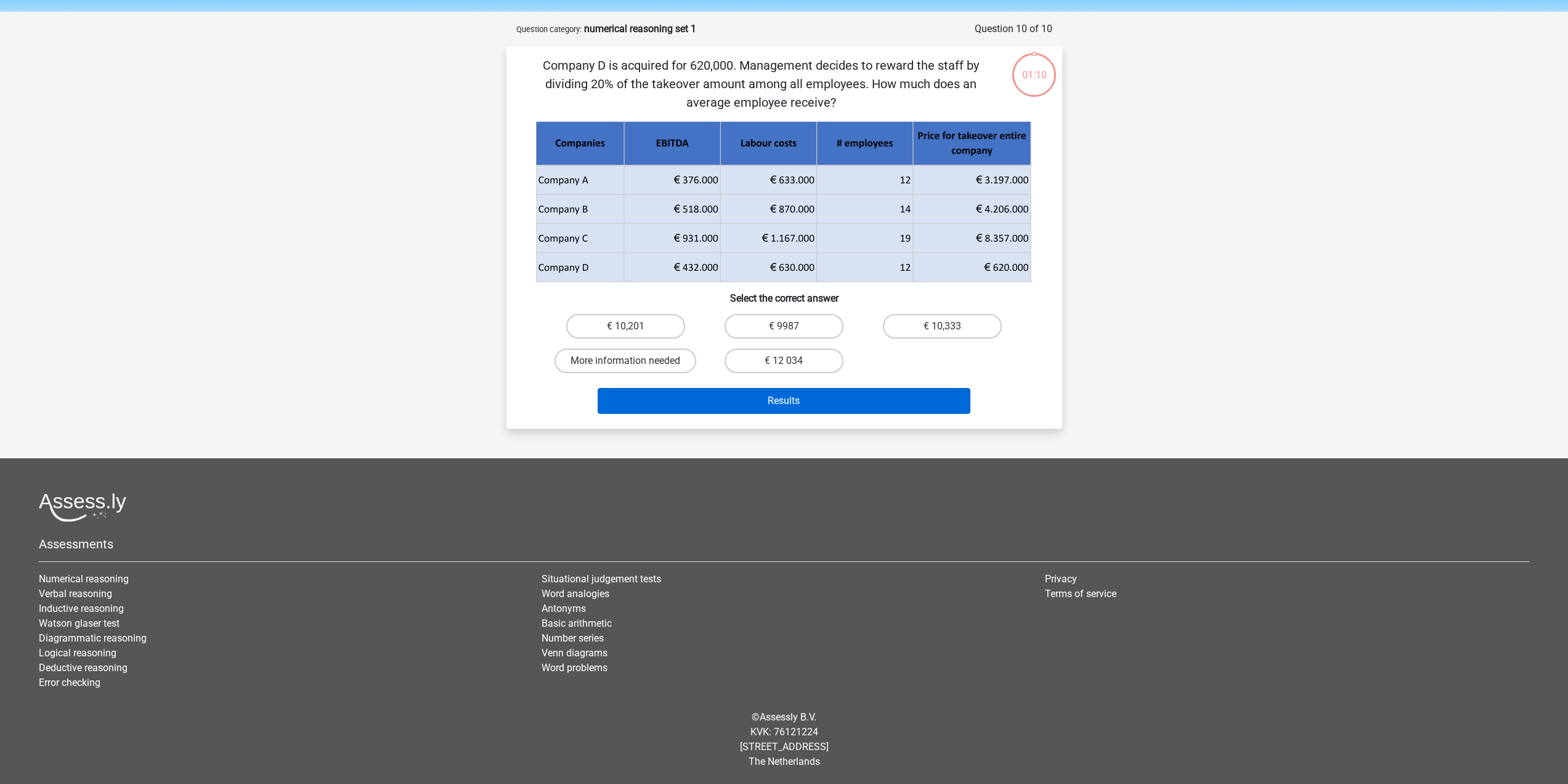
scroll to position [40, 0]
click at [943, 323] on label "€ 10,333" at bounding box center [942, 326] width 119 height 25
click at [943, 326] on input "€ 10,333" at bounding box center [947, 330] width 8 height 8
radio input "true"
click at [931, 406] on button "Results" at bounding box center [784, 400] width 373 height 26
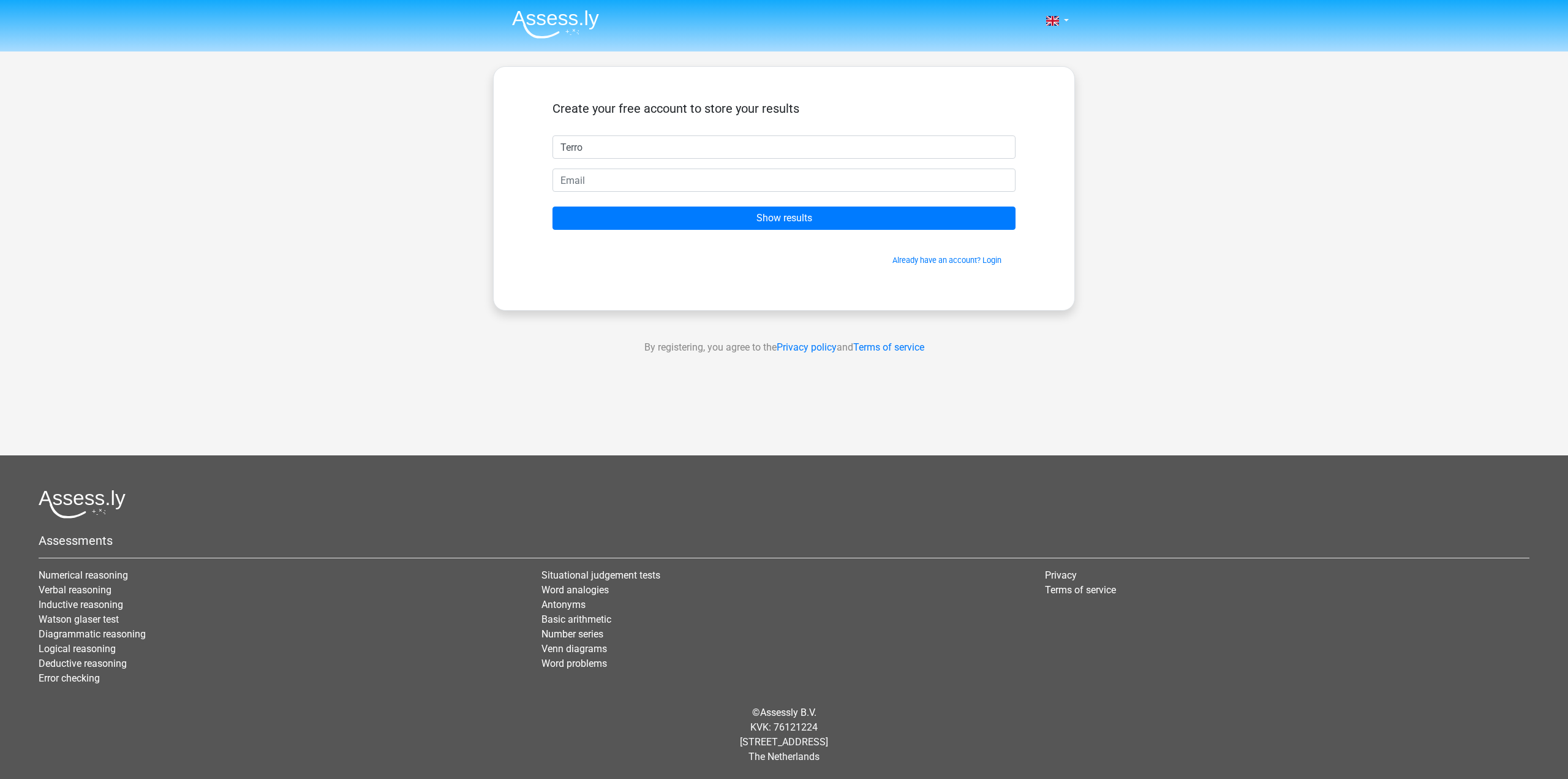
type input "Terro"
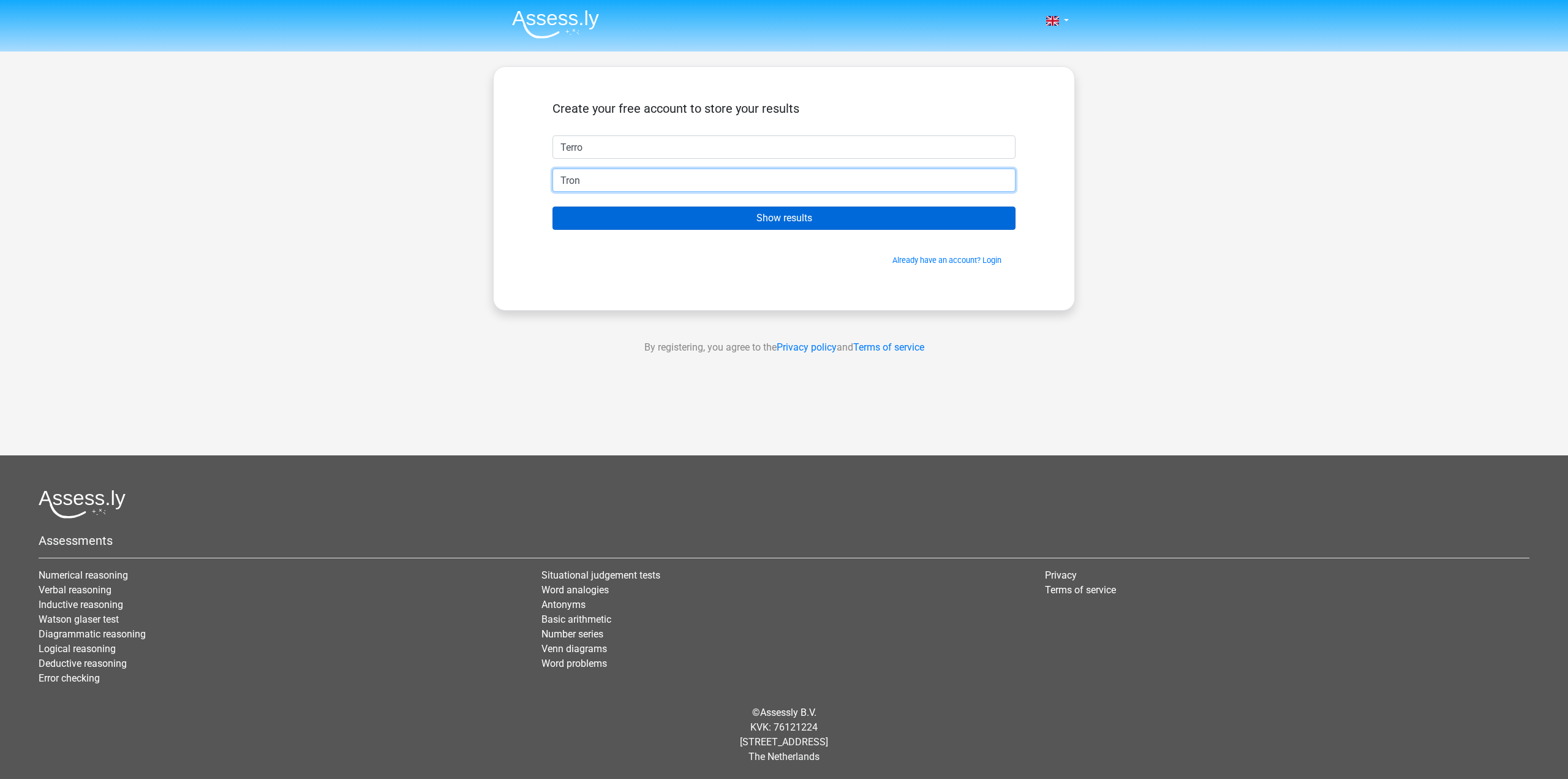
type input "Tron"
click at [779, 215] on input "Show results" at bounding box center [784, 218] width 463 height 23
click at [636, 179] on input "Tron" at bounding box center [784, 180] width 463 height 23
click at [497, 186] on div "Create your free account to store your results Terro Tron Show results Already …" at bounding box center [784, 189] width 582 height 244
type input "[EMAIL_ADDRESS][DOMAIN_NAME]"
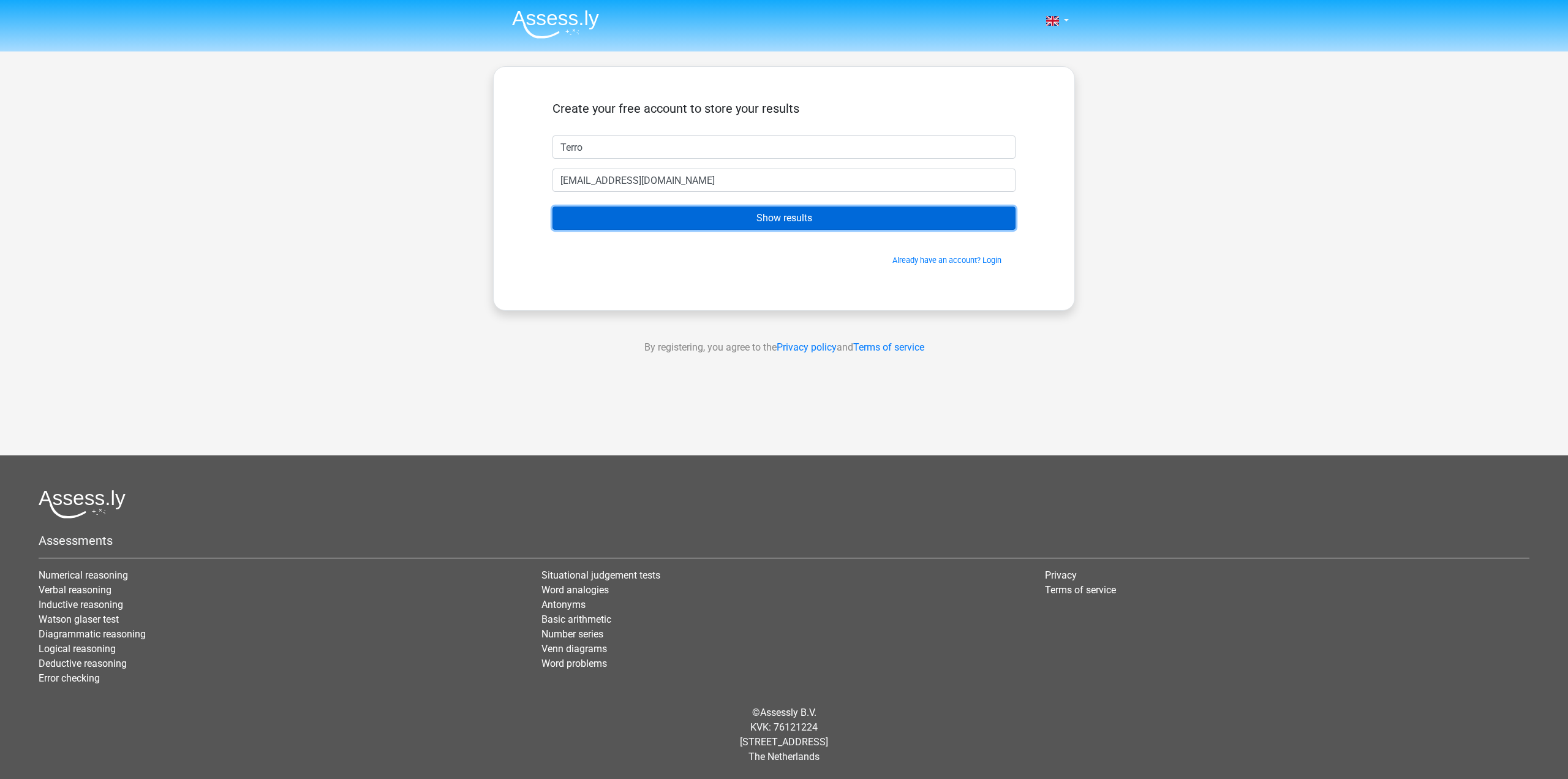
click at [682, 218] on input "Show results" at bounding box center [784, 218] width 463 height 23
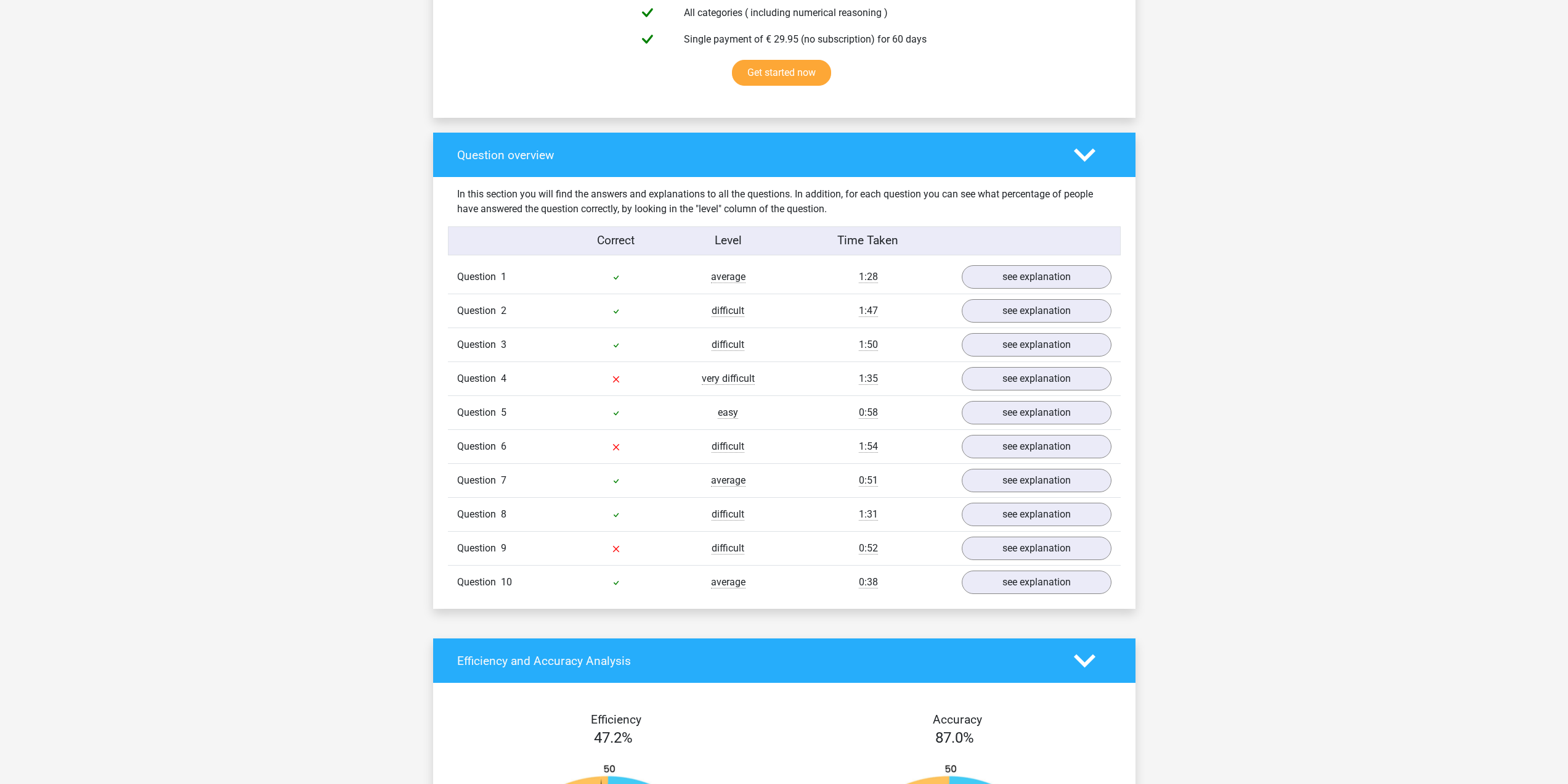
scroll to position [802, 0]
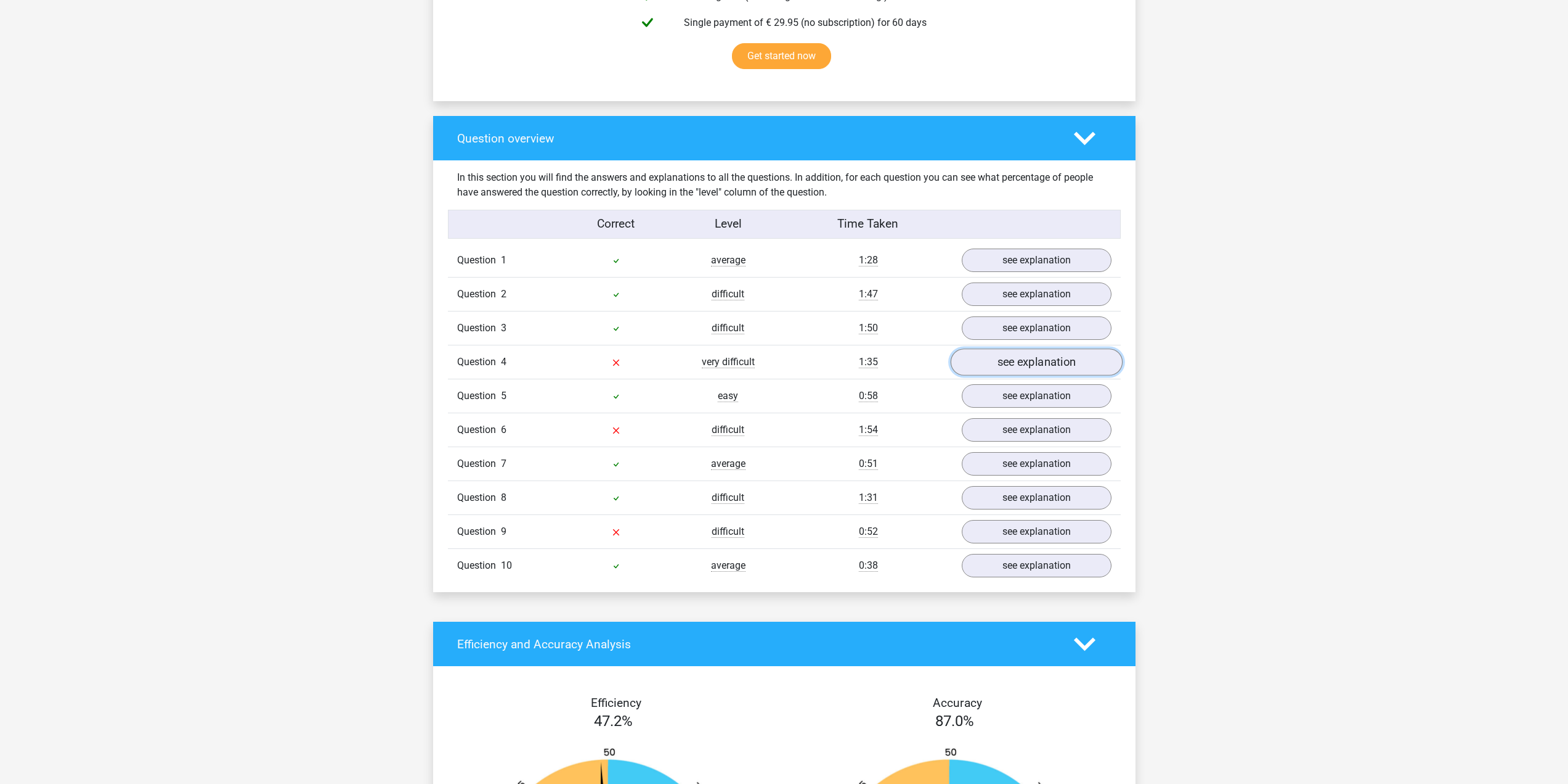
click at [1063, 359] on link "see explanation" at bounding box center [1036, 362] width 172 height 27
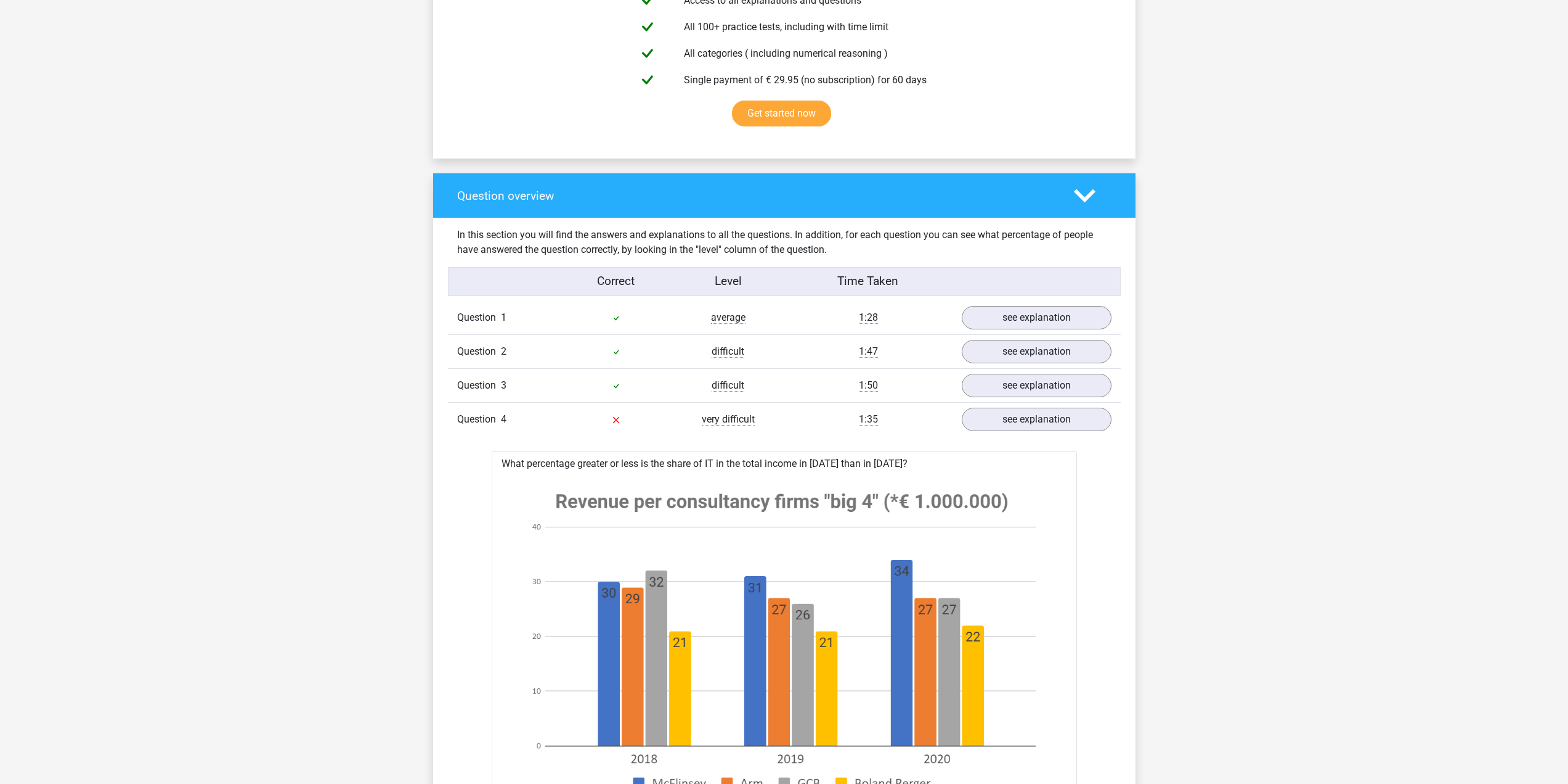
scroll to position [740, 0]
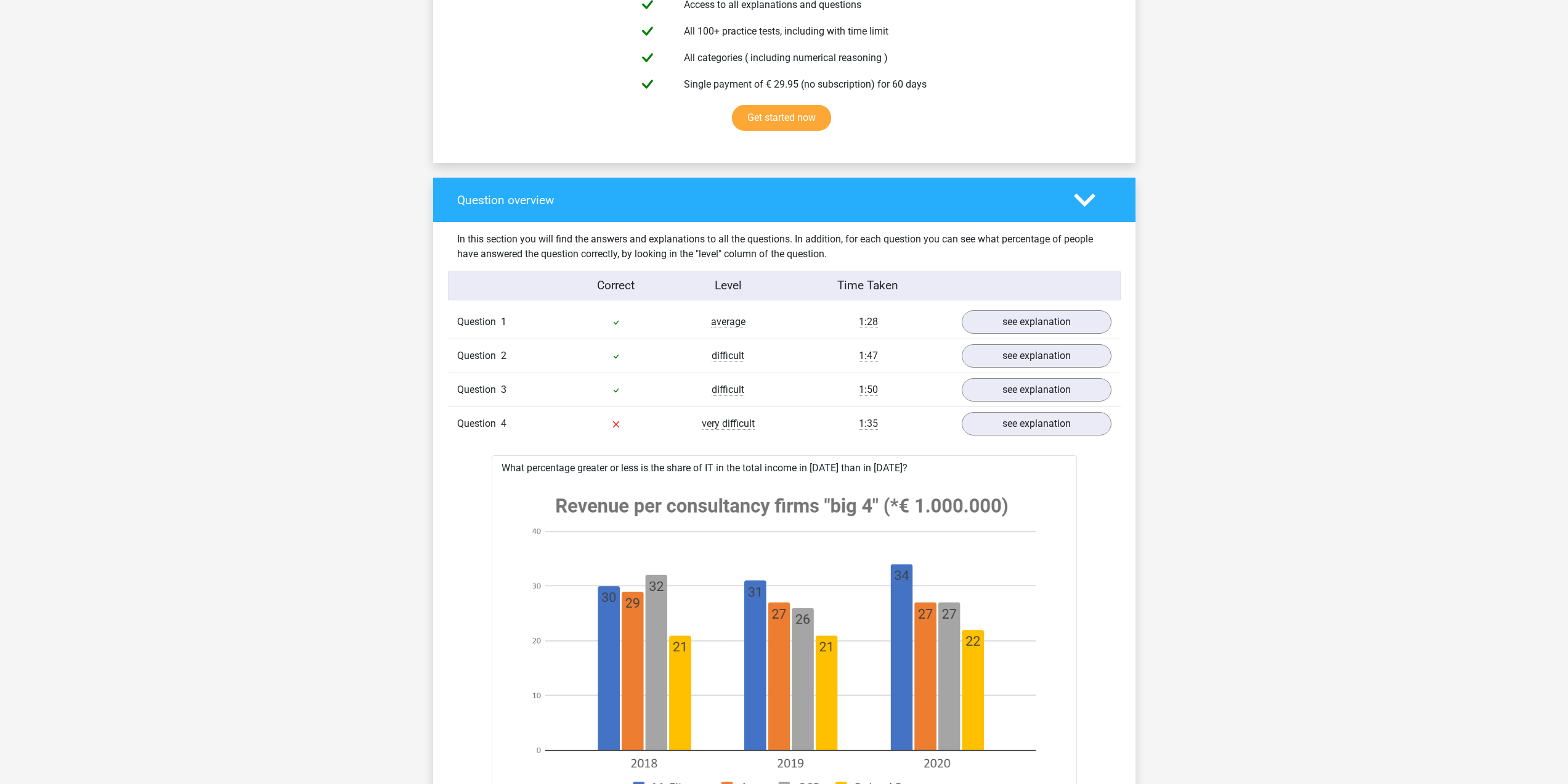
drag, startPoint x: 842, startPoint y: 467, endPoint x: 839, endPoint y: 451, distance: 16.3
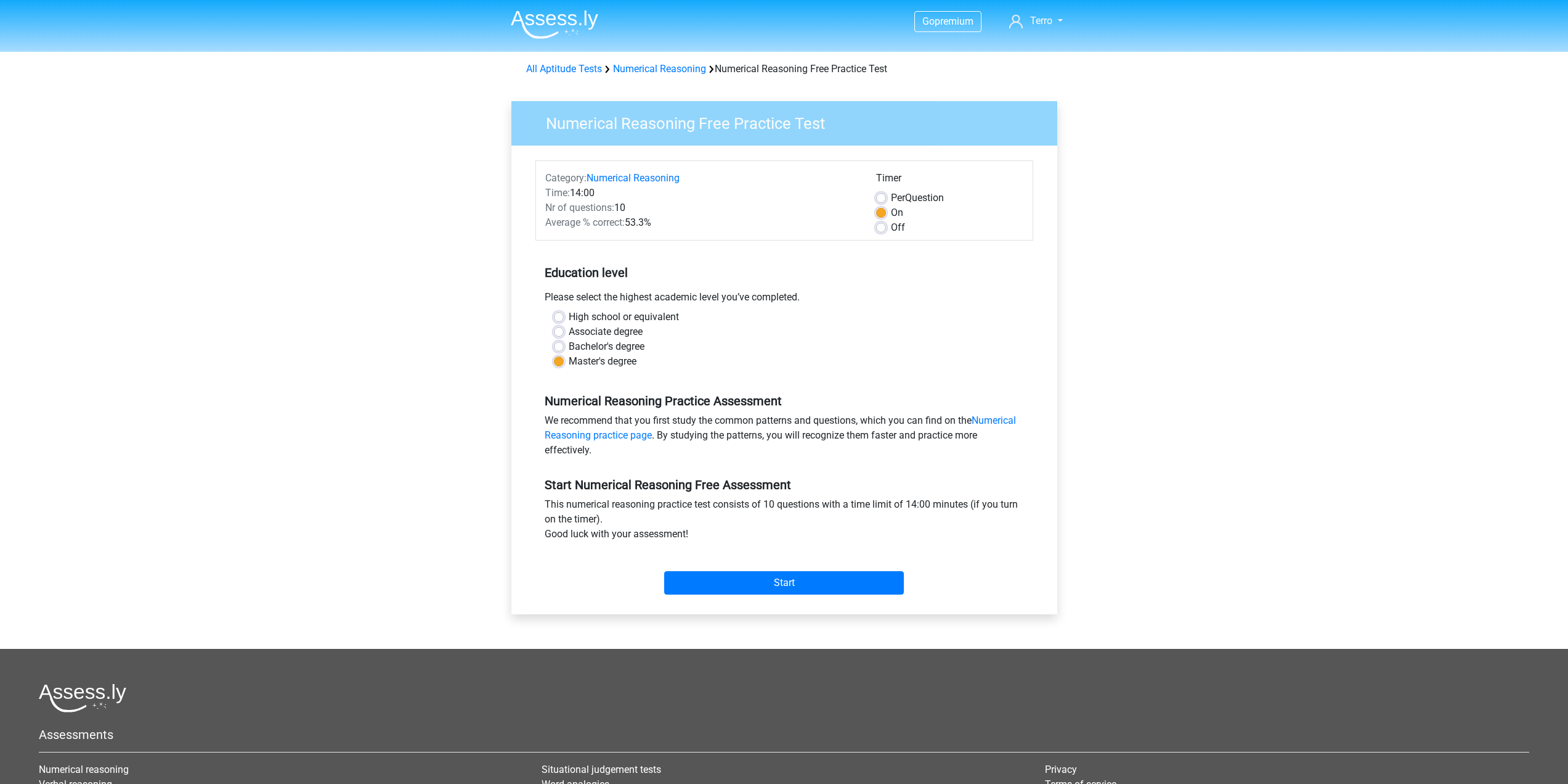
drag, startPoint x: 625, startPoint y: 155, endPoint x: 635, endPoint y: 155, distance: 10.0
